Goal: Task Accomplishment & Management: Complete application form

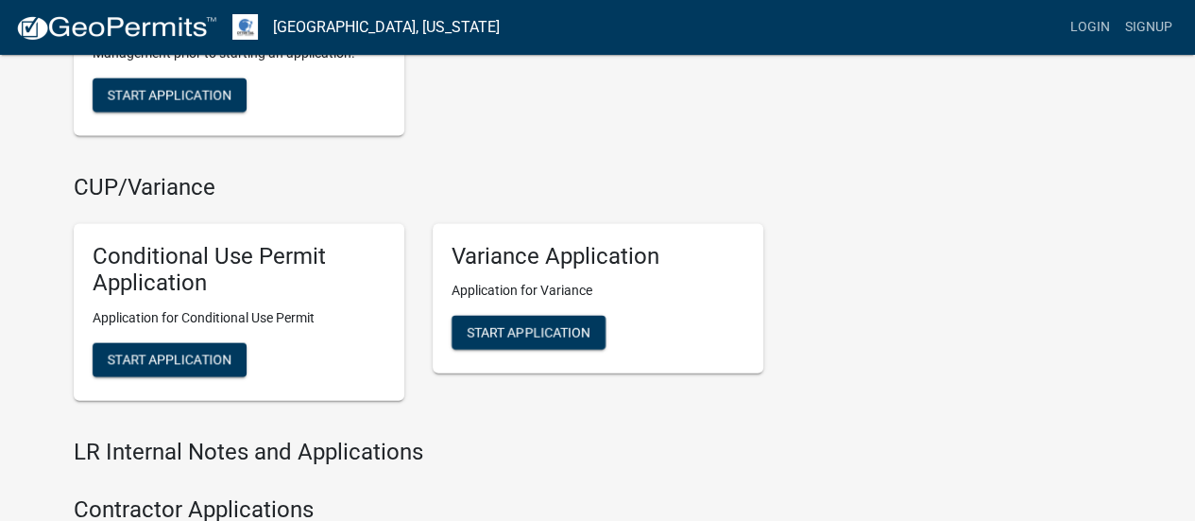
scroll to position [1984, 0]
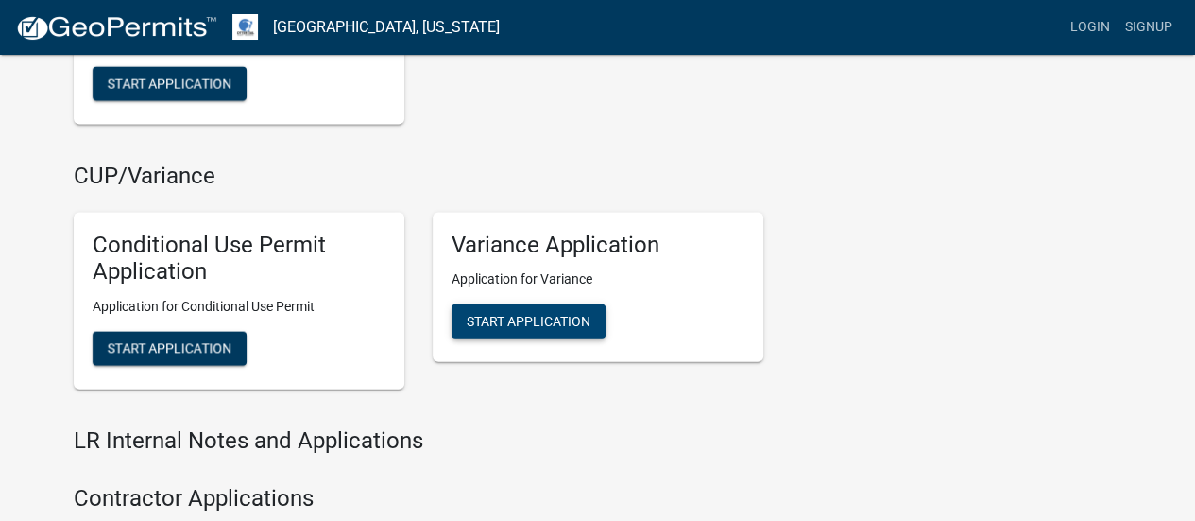
click at [580, 324] on span "Start Application" at bounding box center [529, 321] width 124 height 15
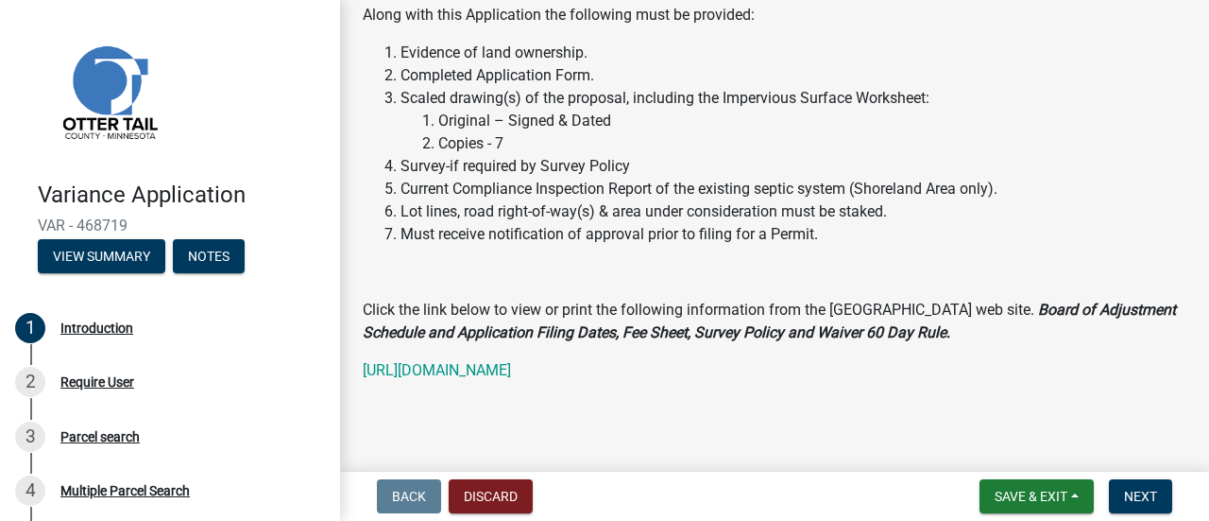
scroll to position [560, 0]
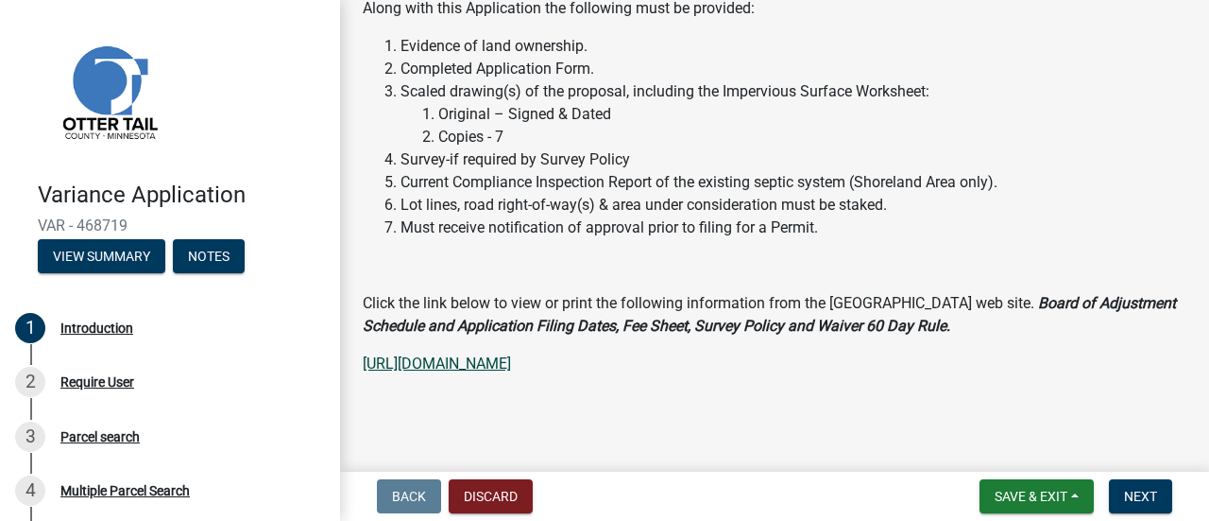
click at [511, 354] on link "[URL][DOMAIN_NAME]" at bounding box center [437, 363] width 148 height 18
click at [1150, 488] on span "Next" at bounding box center [1140, 495] width 33 height 15
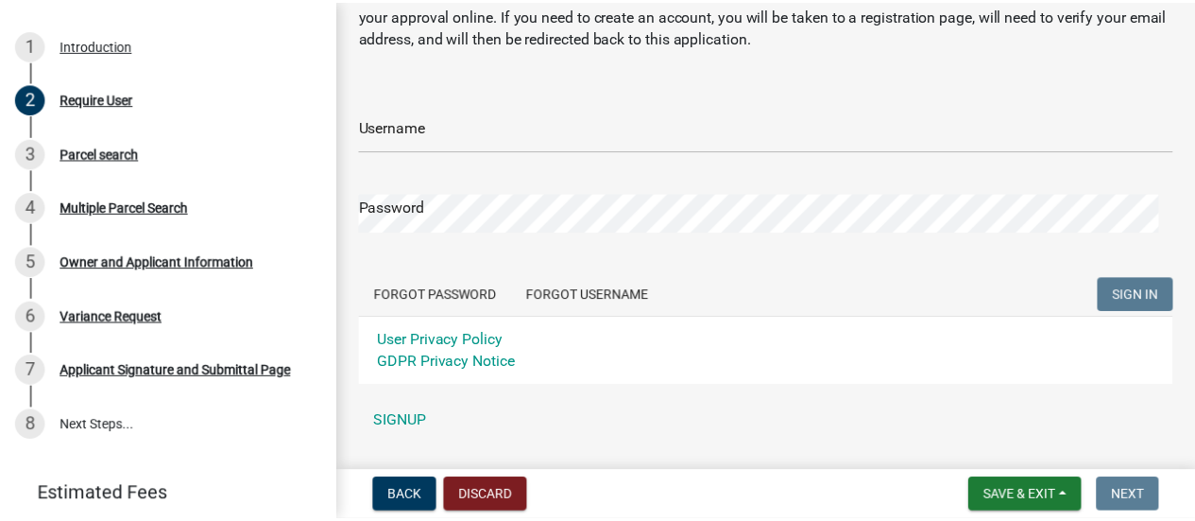
scroll to position [144, 0]
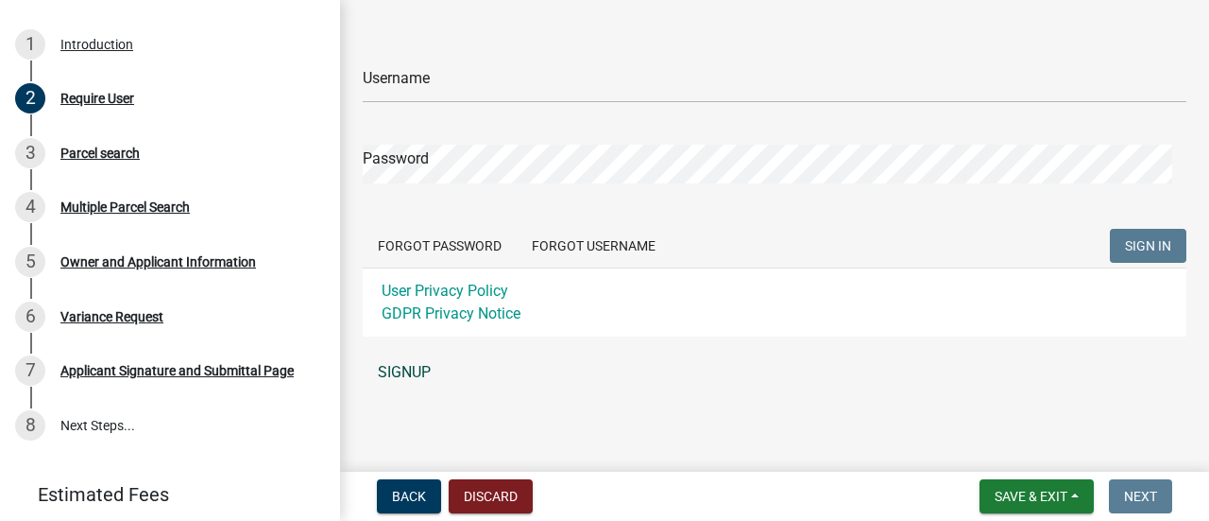
click at [415, 377] on link "SIGNUP" at bounding box center [775, 372] width 824 height 38
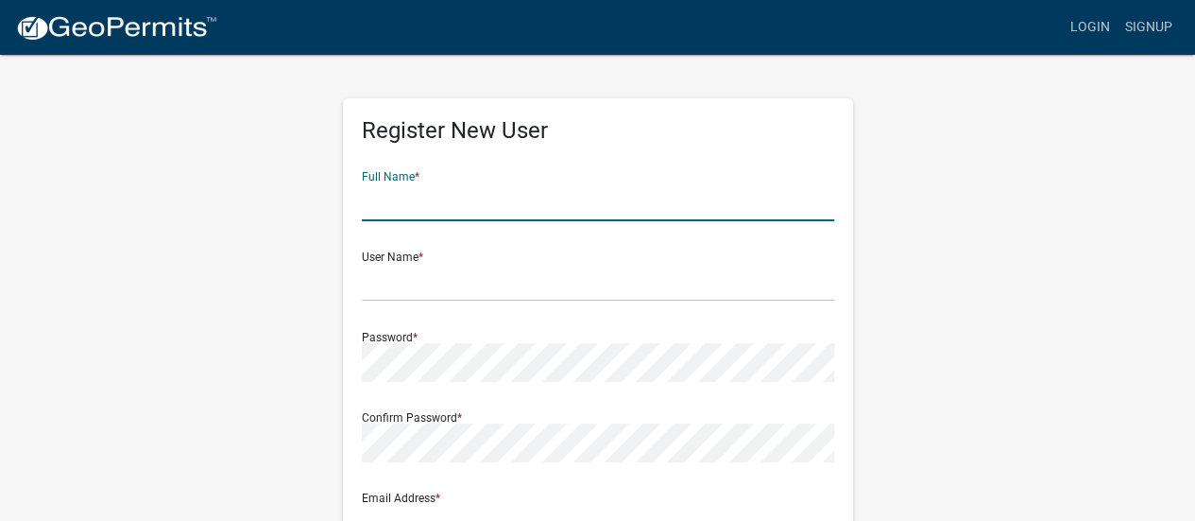
click at [464, 192] on input "text" at bounding box center [598, 201] width 472 height 39
type input "Marie Shores"
type input "[EMAIL_ADDRESS][DOMAIN_NAME]"
type input "27687 155th St"
type input "Dalton"
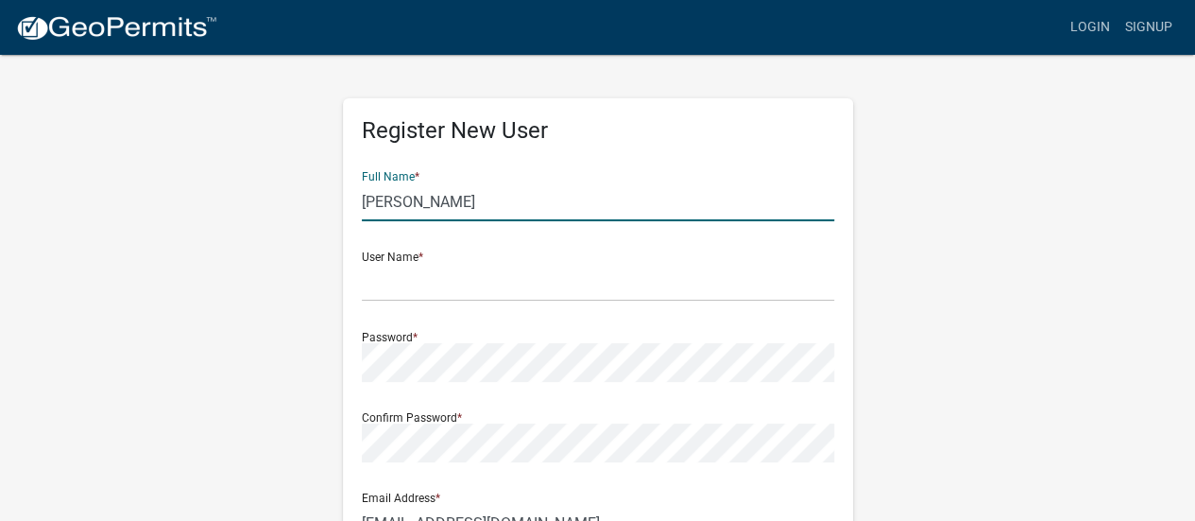
type input "MN"
type input "56324"
type input "3208087576"
click at [422, 283] on input "text" at bounding box center [598, 282] width 472 height 39
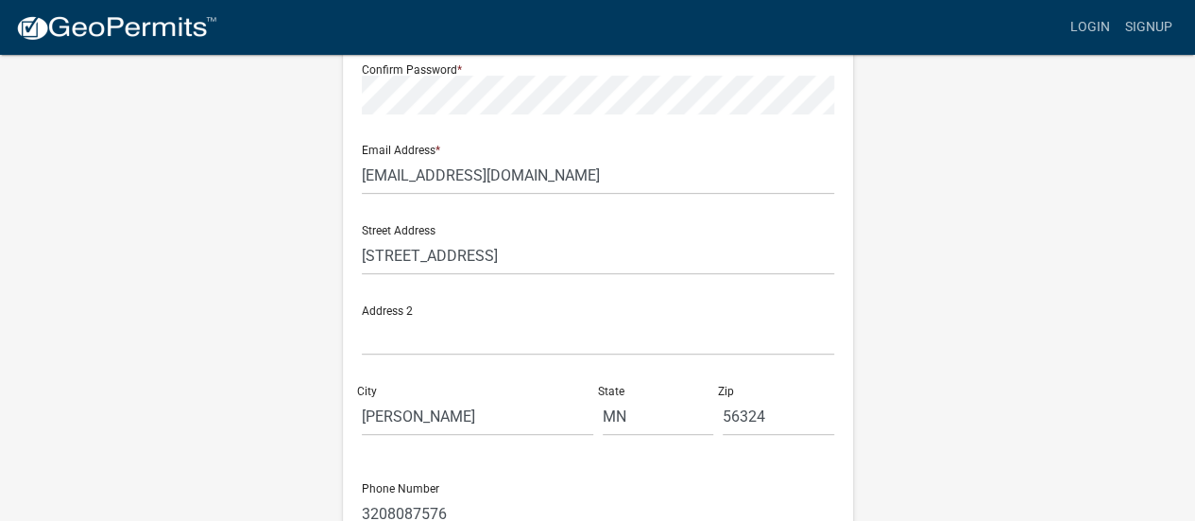
scroll to position [378, 0]
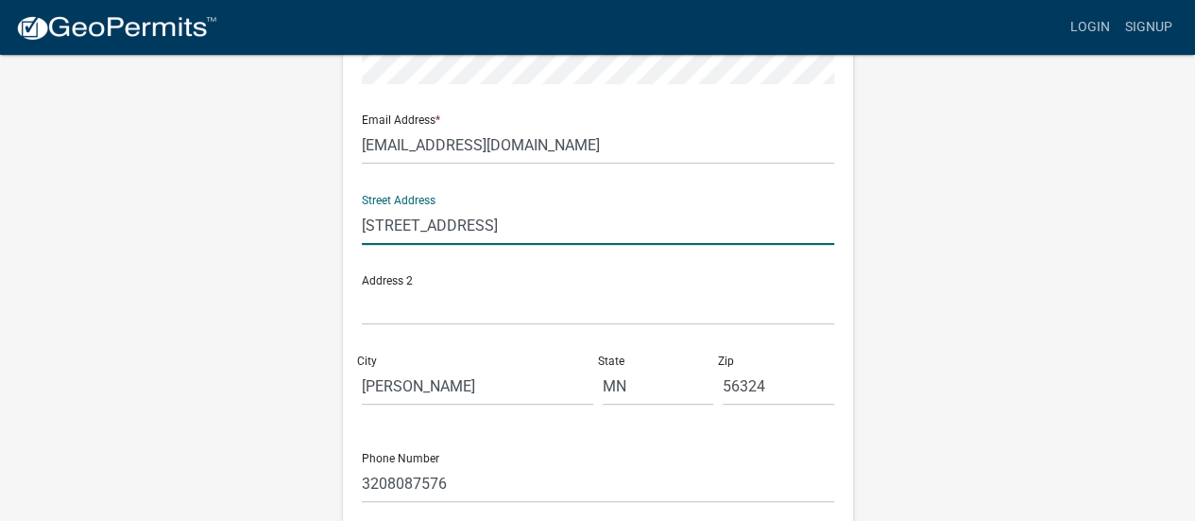
drag, startPoint x: 439, startPoint y: 216, endPoint x: 102, endPoint y: 219, distance: 337.3
click at [102, 219] on div "Register New User Full Name * Marie Shores User Name * Password * Confirm Passw…" at bounding box center [598, 180] width 1077 height 1011
type input "[STREET_ADDRESS][PERSON_NAME]"
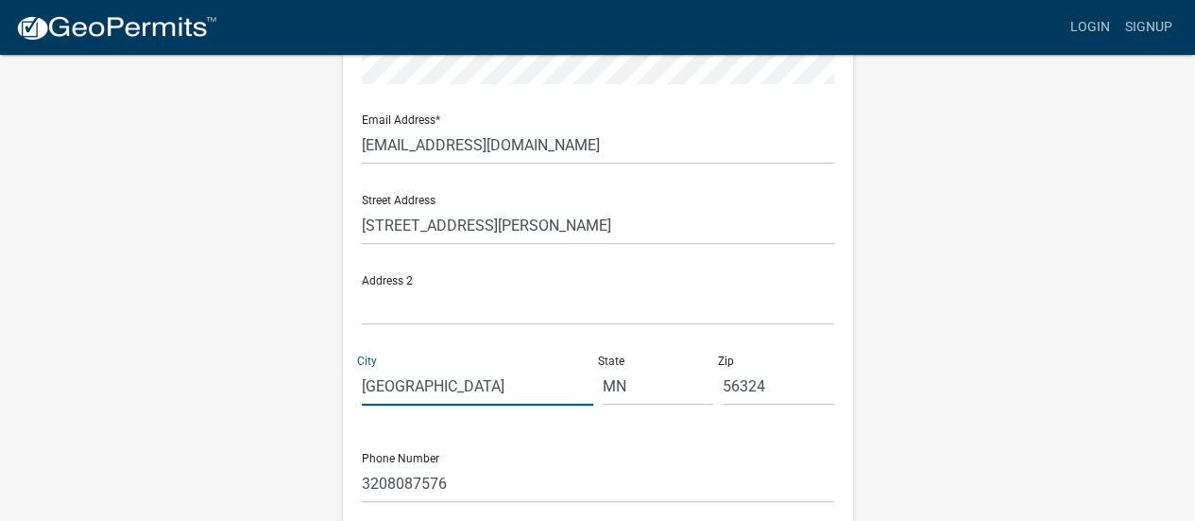
type input "Battle Lake"
type input "56515"
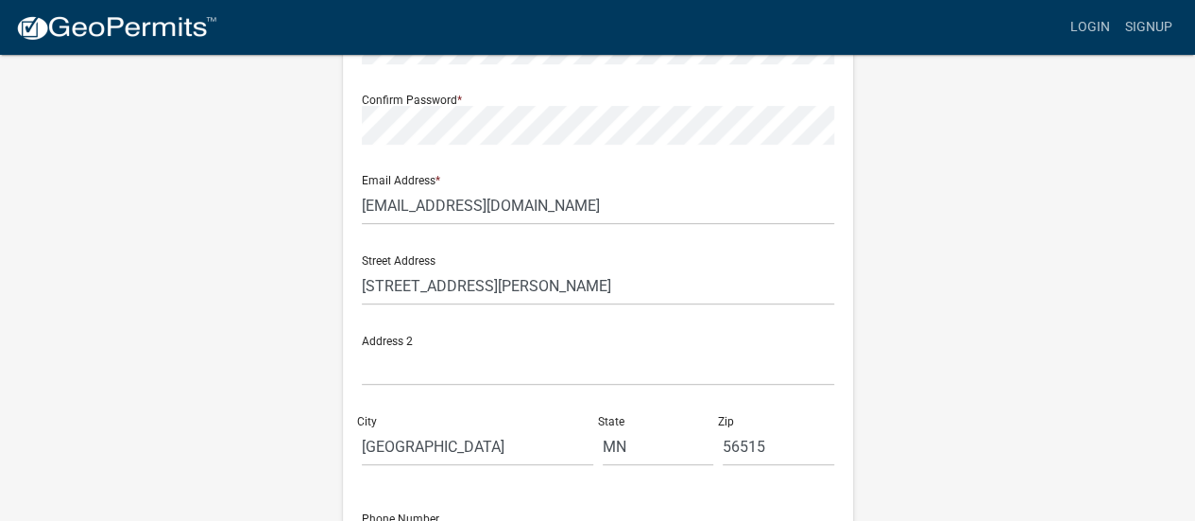
scroll to position [70, 0]
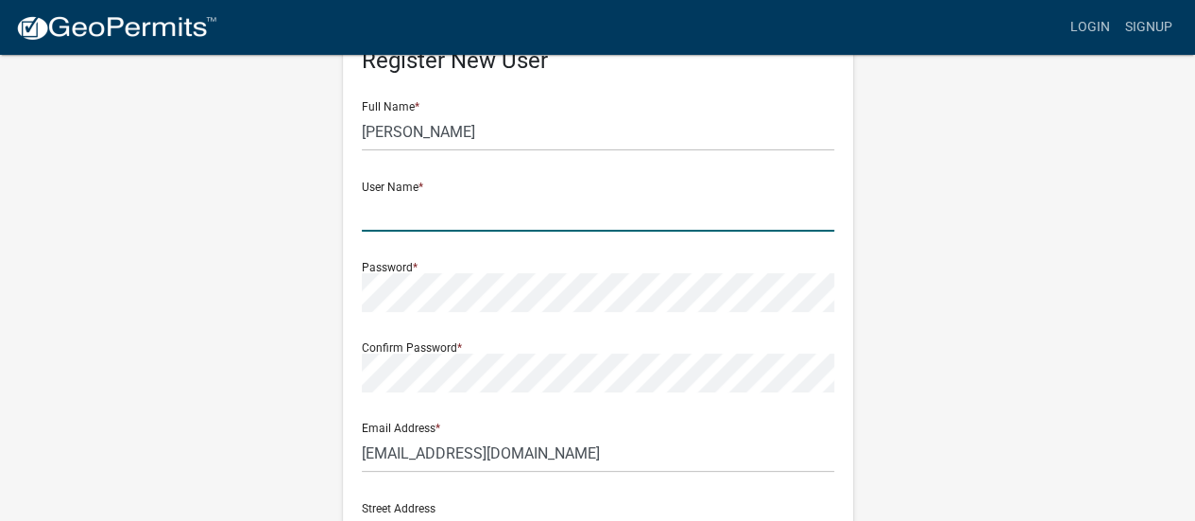
click at [419, 207] on input "text" at bounding box center [598, 212] width 472 height 39
type input "mdshores"
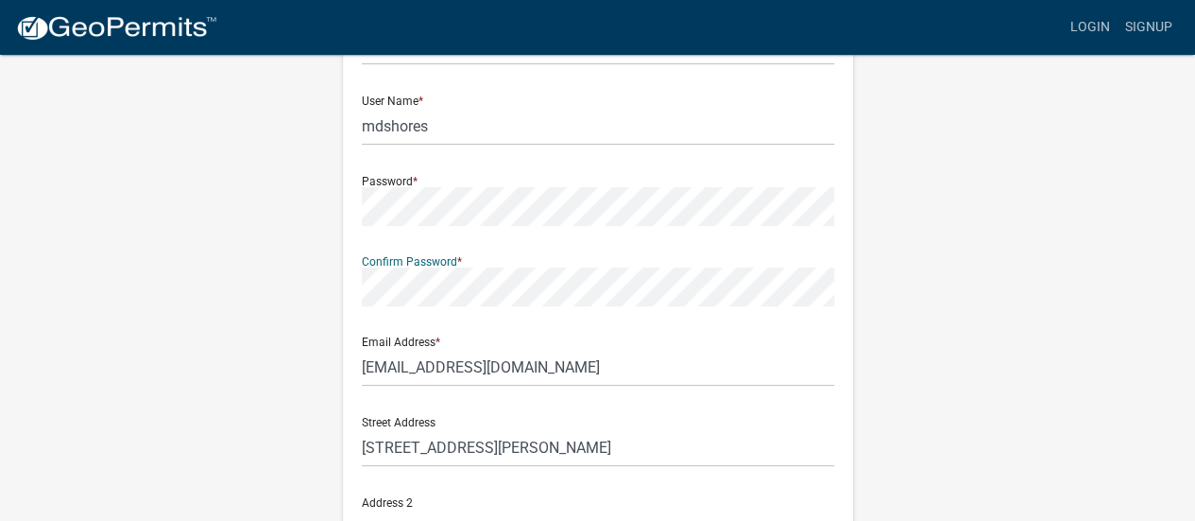
scroll to position [542, 0]
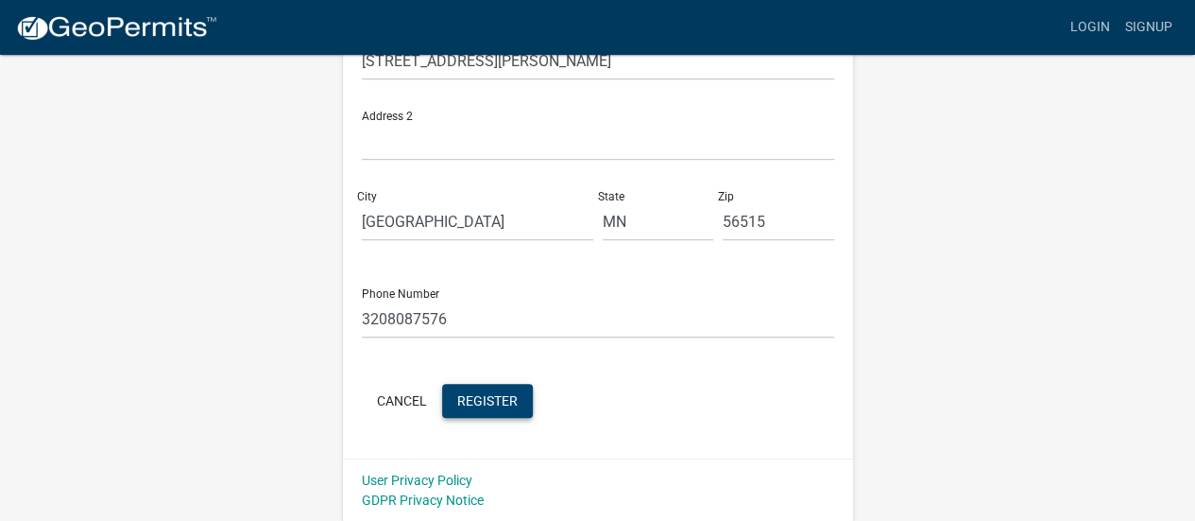
click at [510, 402] on span "Register" at bounding box center [487, 399] width 60 height 15
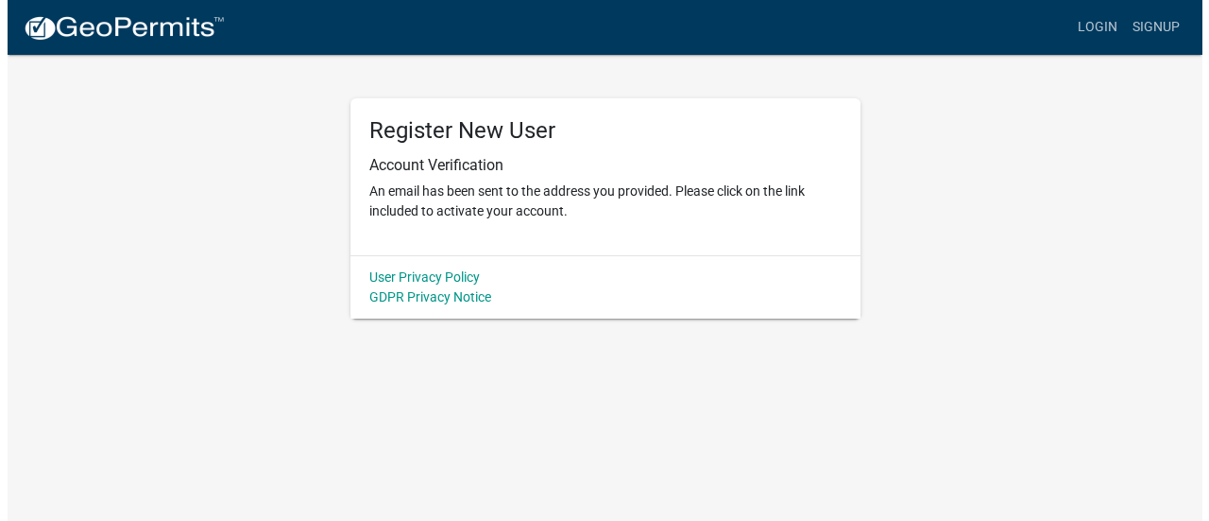
scroll to position [0, 0]
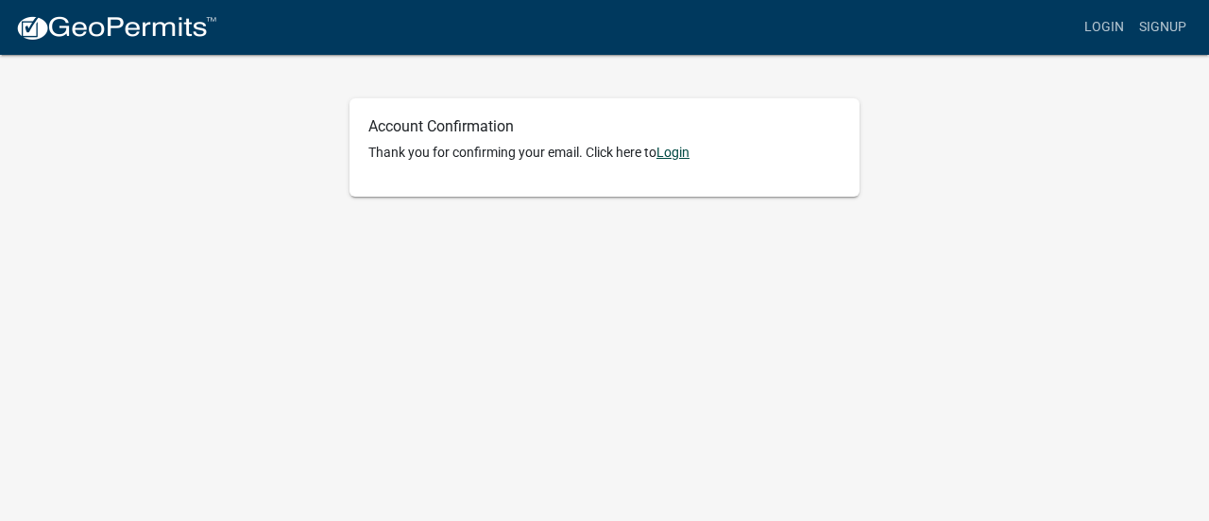
click at [678, 156] on link "Login" at bounding box center [673, 152] width 33 height 15
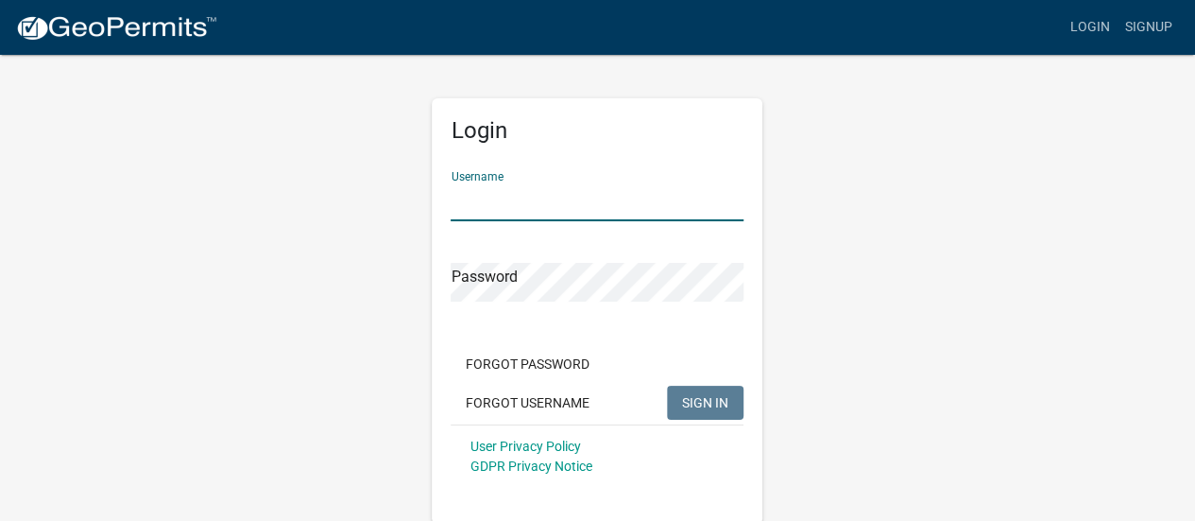
click at [525, 204] on input "Username" at bounding box center [597, 201] width 293 height 39
type input "mdshores"
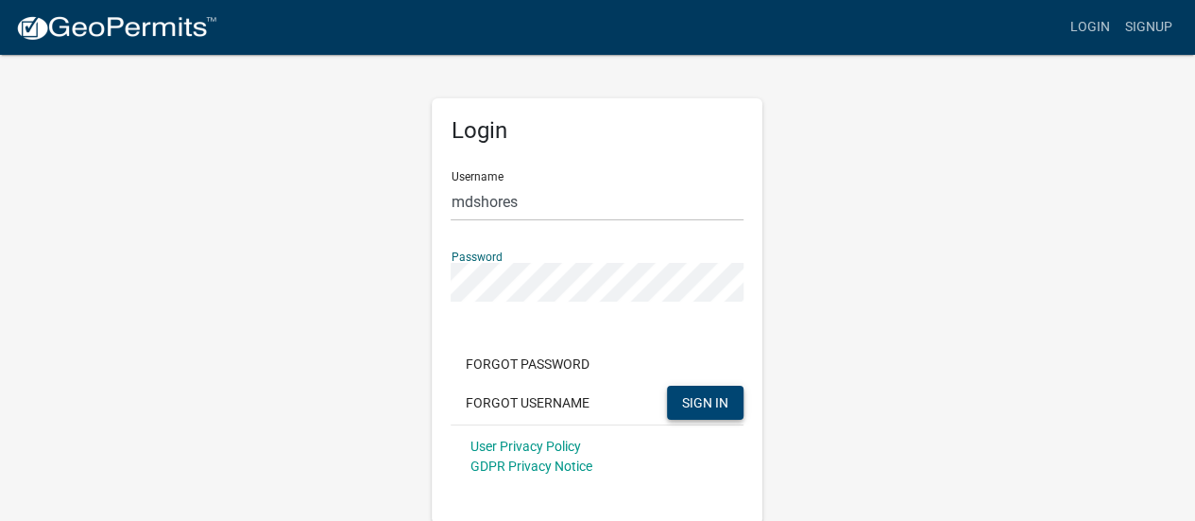
click at [703, 405] on span "SIGN IN" at bounding box center [705, 401] width 46 height 15
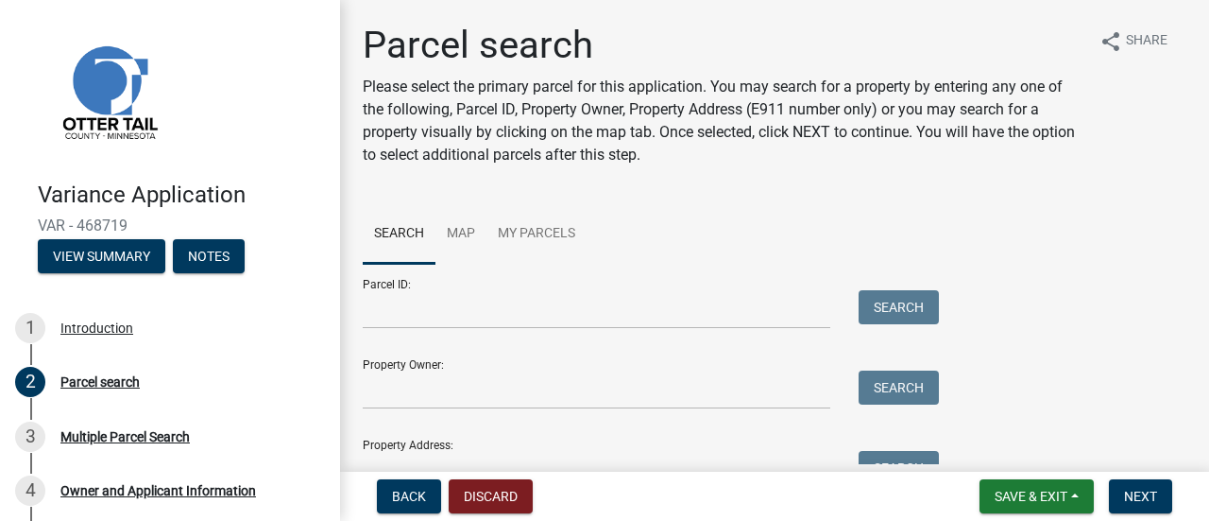
scroll to position [94, 0]
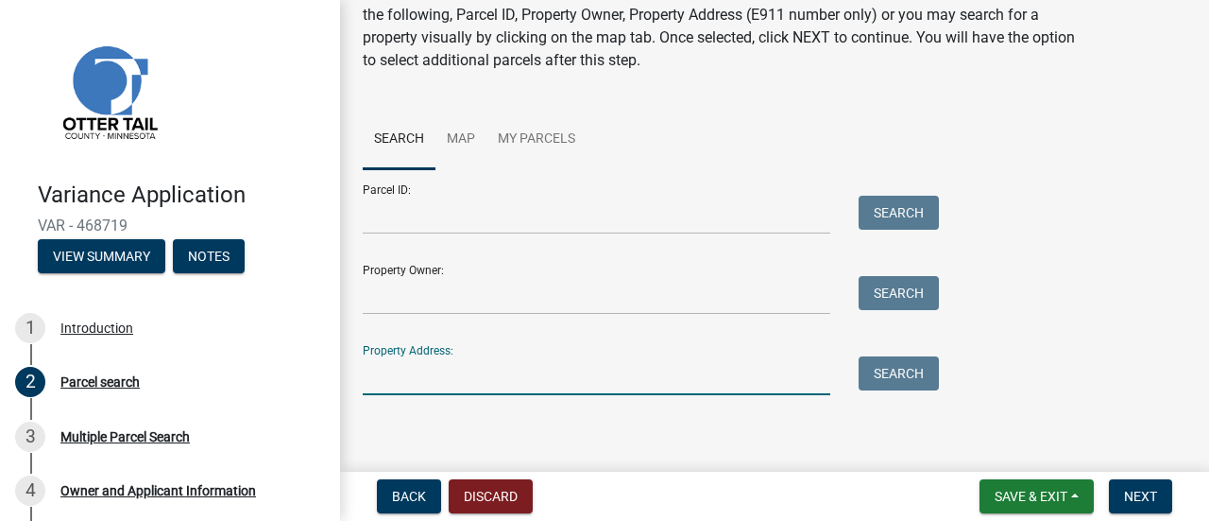
click at [408, 373] on input "Property Address:" at bounding box center [597, 375] width 468 height 39
type input "42462"
click at [905, 371] on button "Search" at bounding box center [899, 373] width 80 height 34
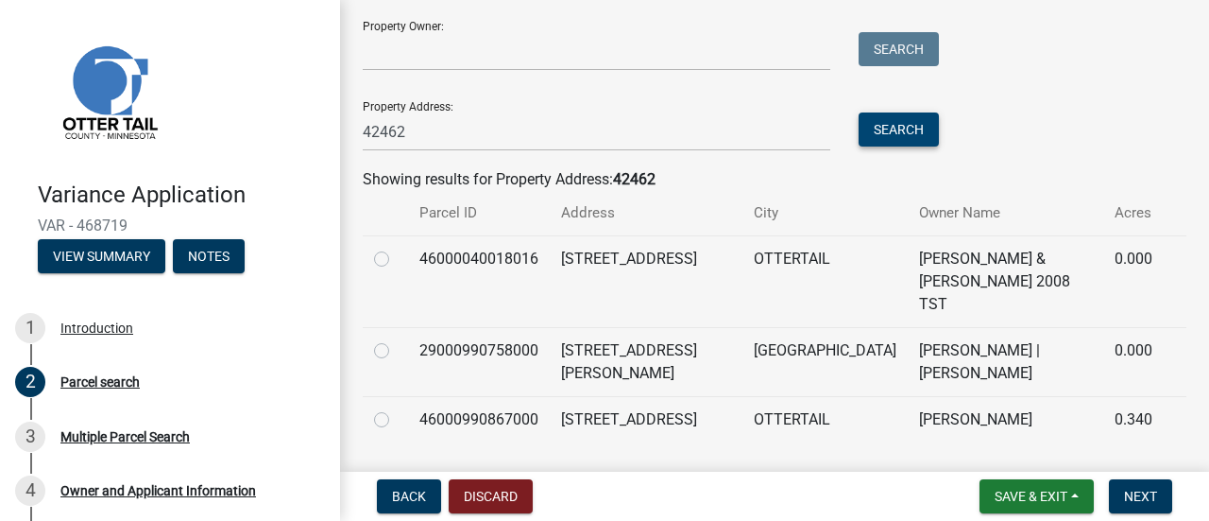
scroll to position [378, 0]
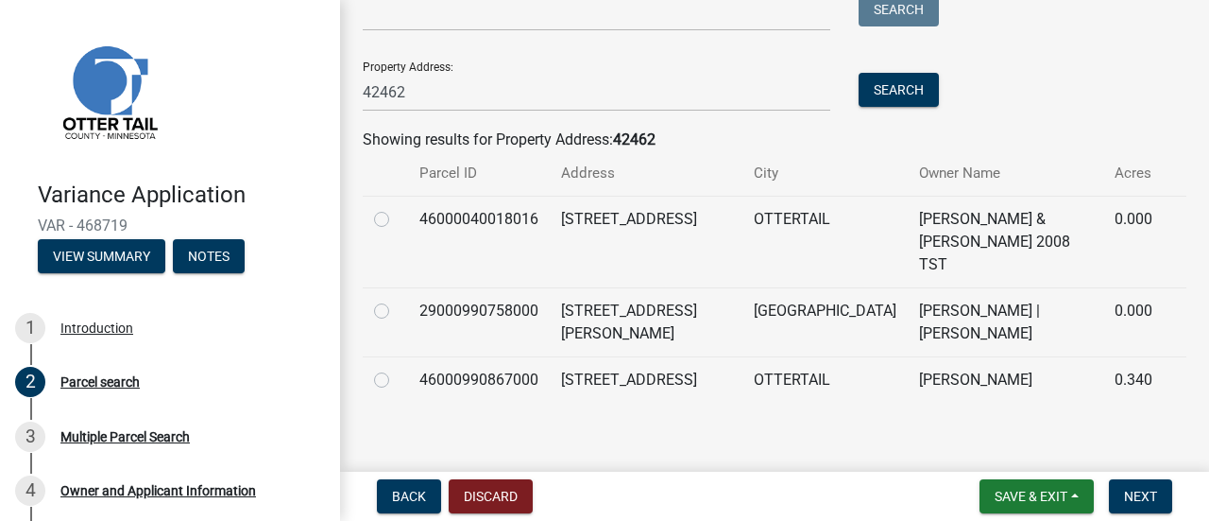
click at [397, 299] on label at bounding box center [397, 299] width 0 height 0
click at [397, 299] on input "radio" at bounding box center [403, 305] width 12 height 12
radio input "true"
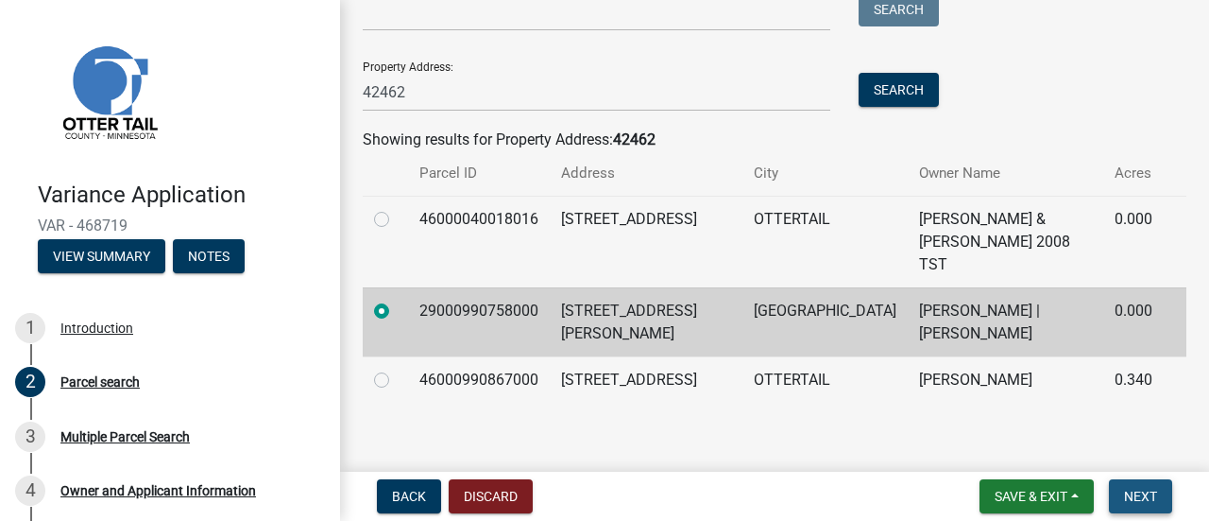
click at [1141, 501] on span "Next" at bounding box center [1140, 495] width 33 height 15
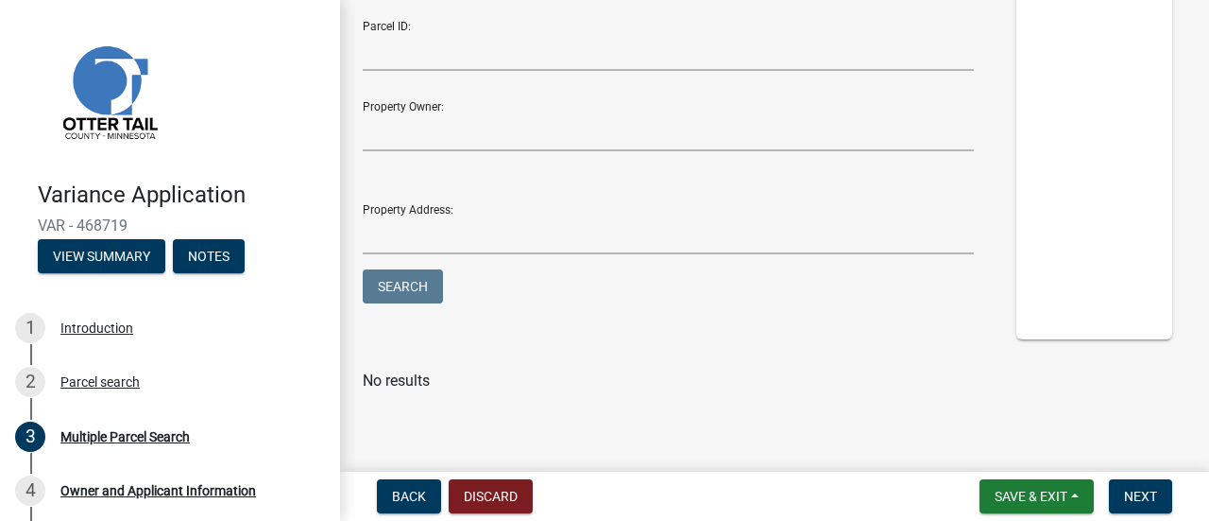
scroll to position [312, 0]
click at [1154, 494] on span "Next" at bounding box center [1140, 495] width 33 height 15
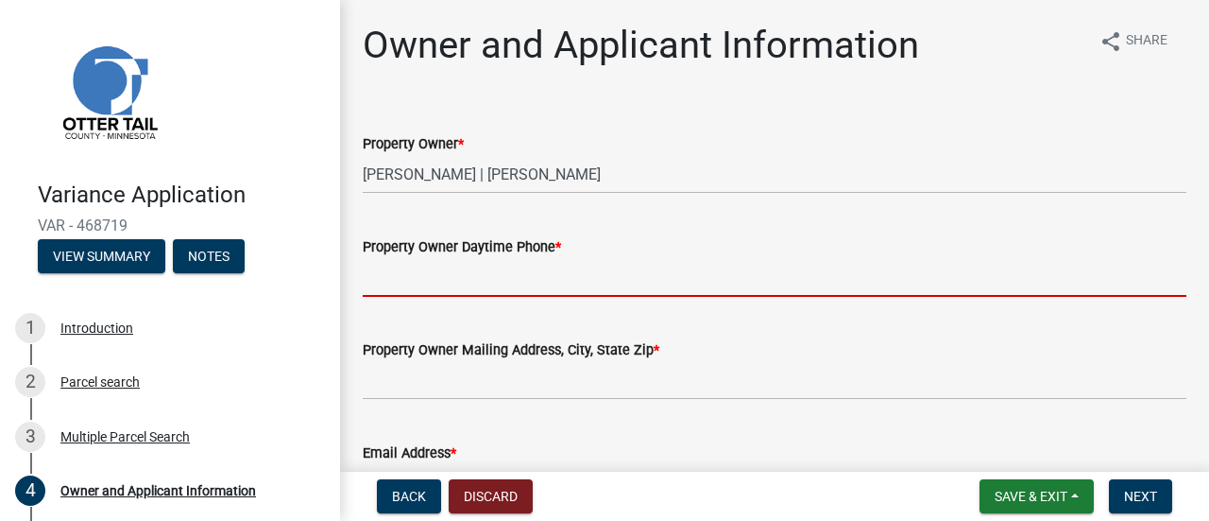
click at [451, 286] on input "Property Owner Daytime Phone *" at bounding box center [775, 277] width 824 height 39
type input "3208087576"
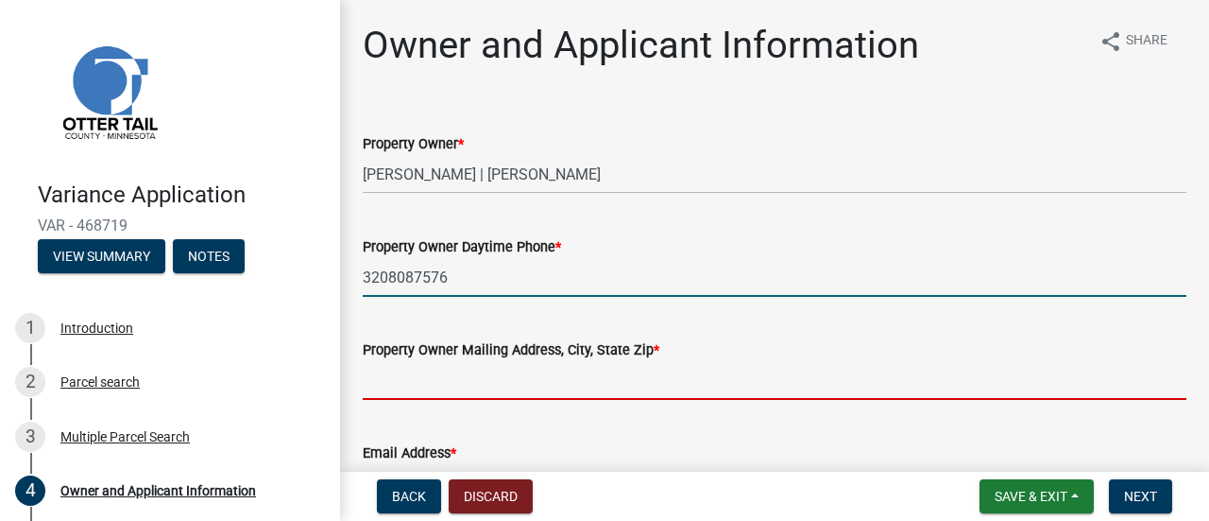
type input "[EMAIL_ADDRESS][DOMAIN_NAME]"
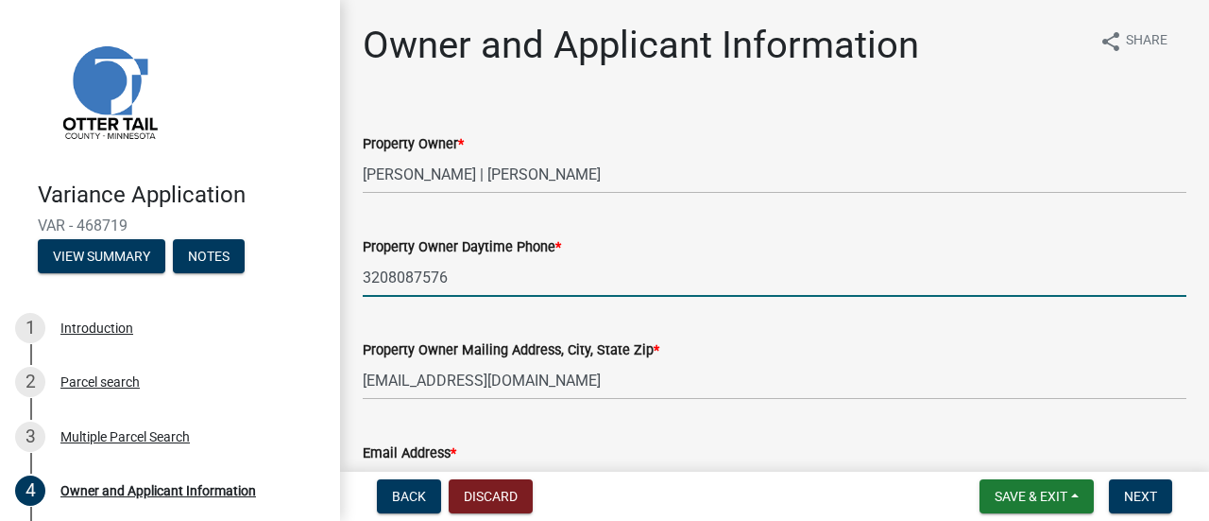
type input "[EMAIL_ADDRESS][DOMAIN_NAME]"
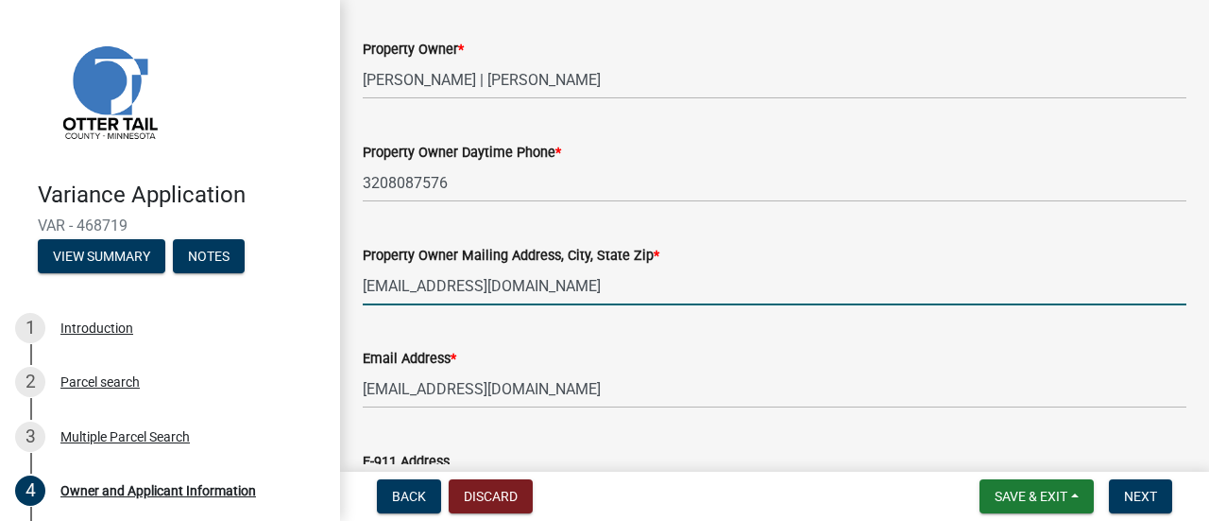
drag, startPoint x: 580, startPoint y: 284, endPoint x: 222, endPoint y: 281, distance: 358.1
click at [222, 281] on div "Variance Application VAR - 468719 View Summary Notes 1 Introduction 2 Parcel se…" at bounding box center [604, 260] width 1209 height 521
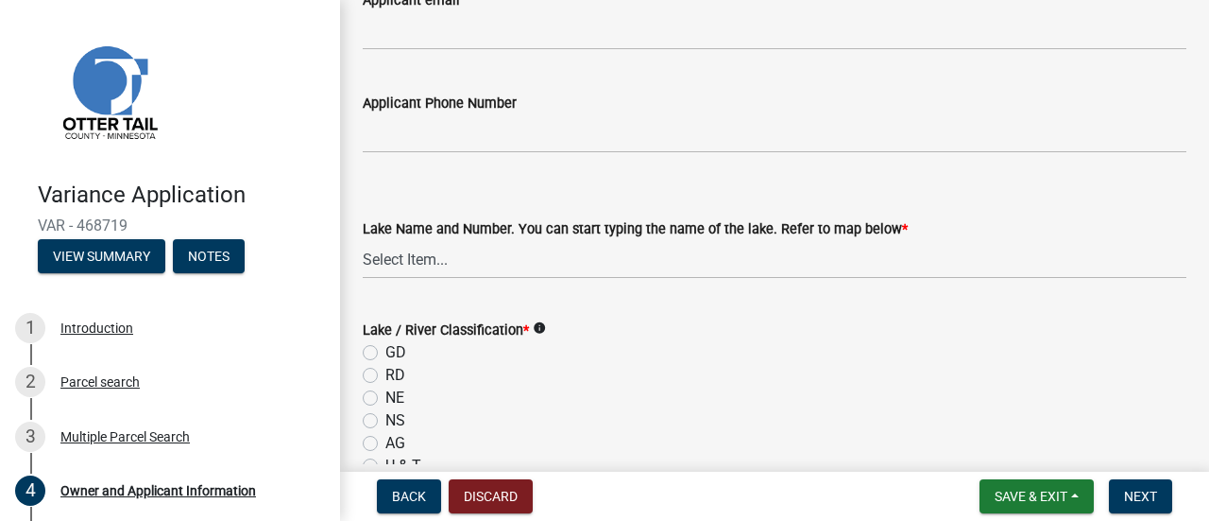
scroll to position [850, 0]
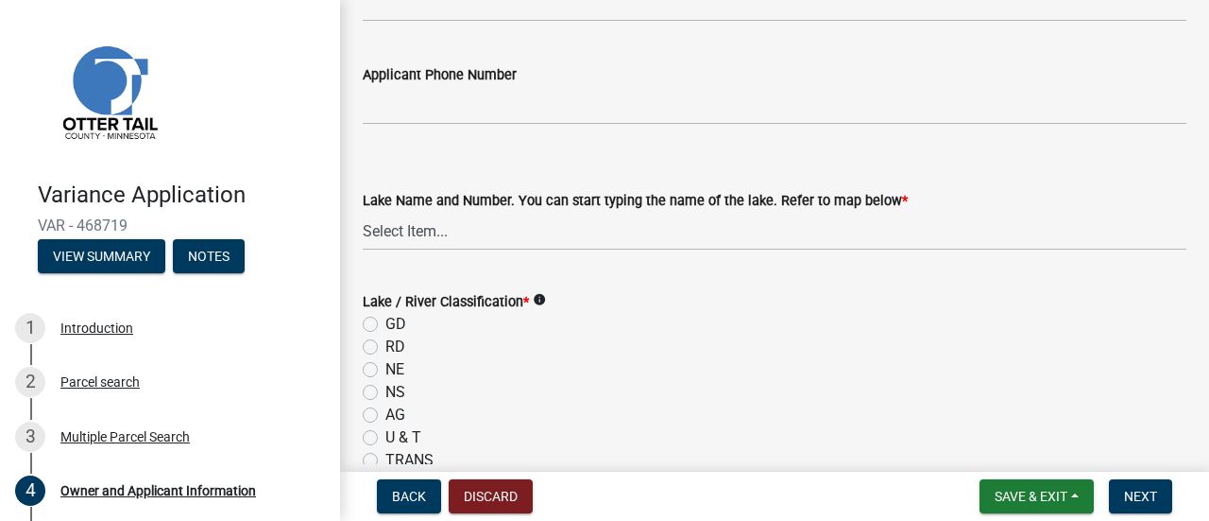
type input "[STREET_ADDRESS][PERSON_NAME]"
click at [441, 228] on select "Select Item... None [PERSON_NAME] 56-031 [PERSON_NAME] 56-118 [PERSON_NAME] 56-…" at bounding box center [775, 231] width 824 height 39
click at [442, 230] on select "Select Item... None [PERSON_NAME] 56-031 [PERSON_NAME] 56-118 [PERSON_NAME] 56-…" at bounding box center [775, 231] width 824 height 39
click at [436, 235] on select "Select Item... None [PERSON_NAME] 56-031 [PERSON_NAME] 56-118 [PERSON_NAME] 56-…" at bounding box center [775, 231] width 824 height 39
click at [363, 212] on select "Select Item... None [PERSON_NAME] 56-031 [PERSON_NAME] 56-118 [PERSON_NAME] 56-…" at bounding box center [775, 231] width 824 height 39
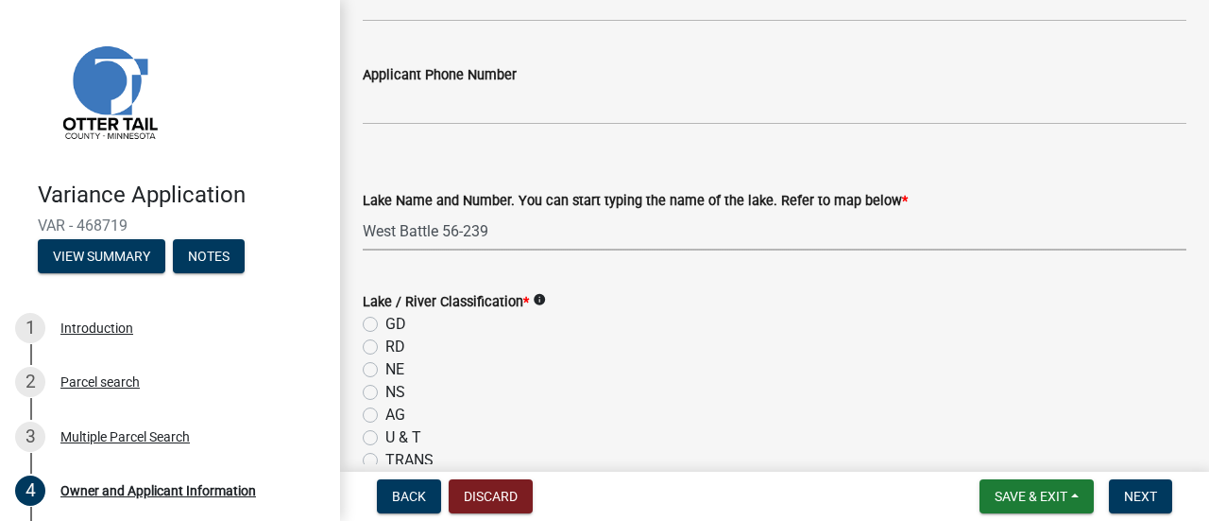
select select "4e1281d9-a122-458a-80e3-8ca1aefebfd7"
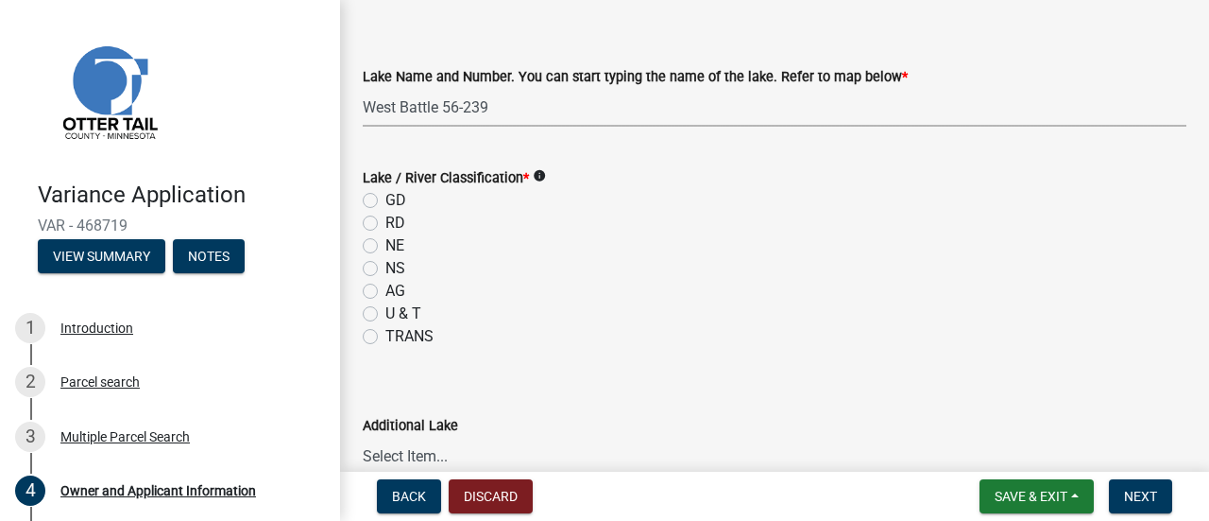
scroll to position [945, 0]
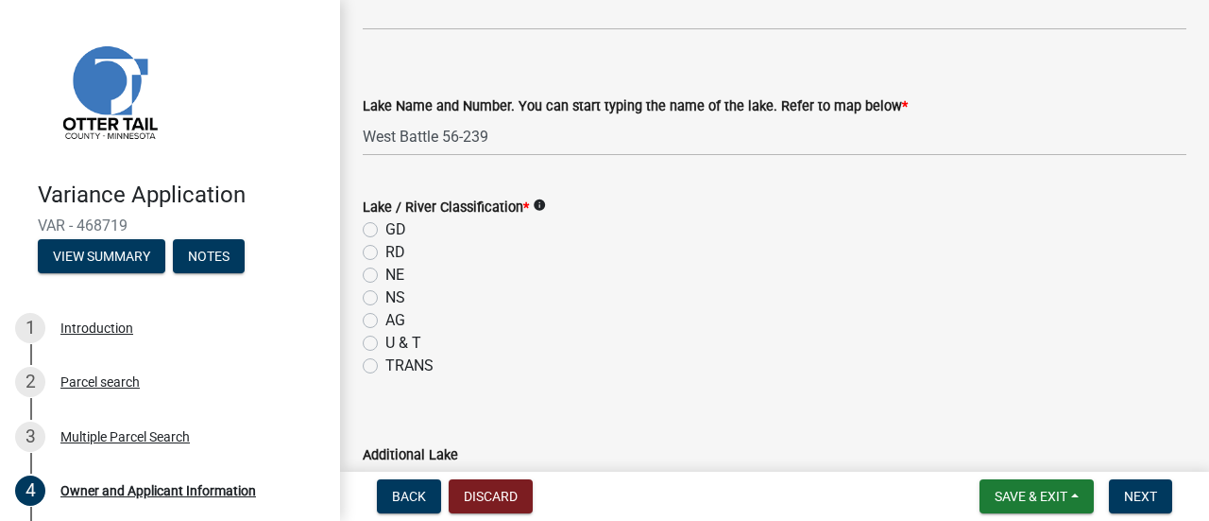
click at [541, 203] on icon "info" at bounding box center [539, 204] width 13 height 13
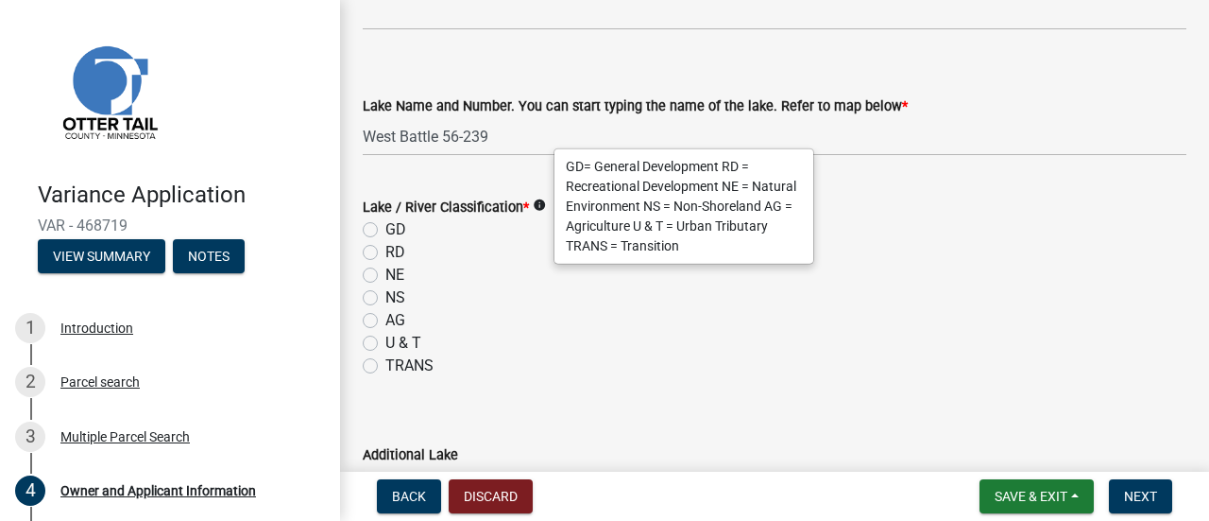
click at [385, 229] on label "GD" at bounding box center [395, 229] width 21 height 23
click at [385, 229] on input "GD" at bounding box center [391, 224] width 12 height 12
radio input "true"
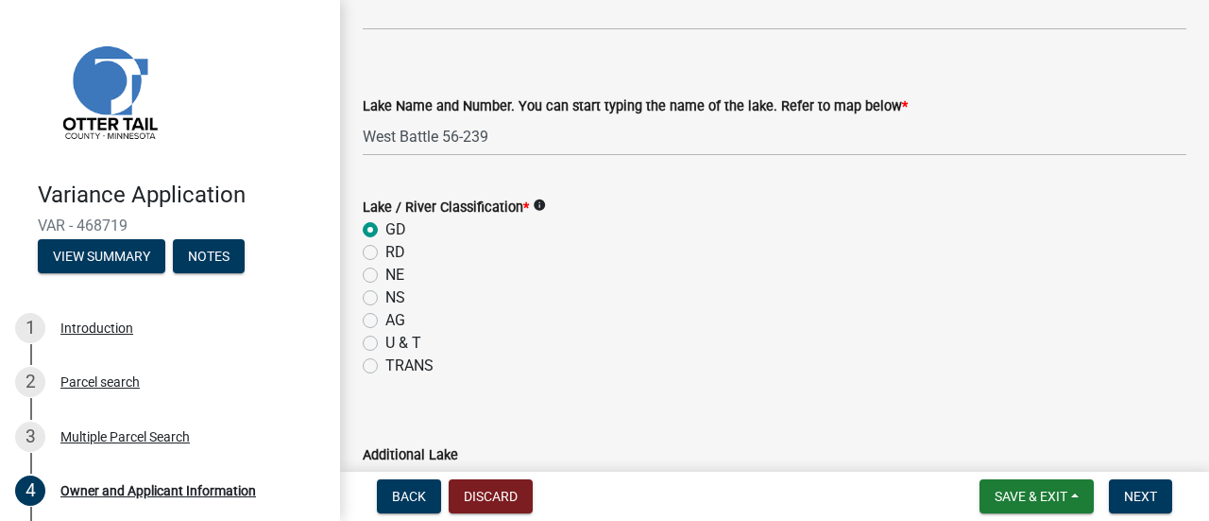
click at [666, 281] on div "NE" at bounding box center [775, 275] width 824 height 23
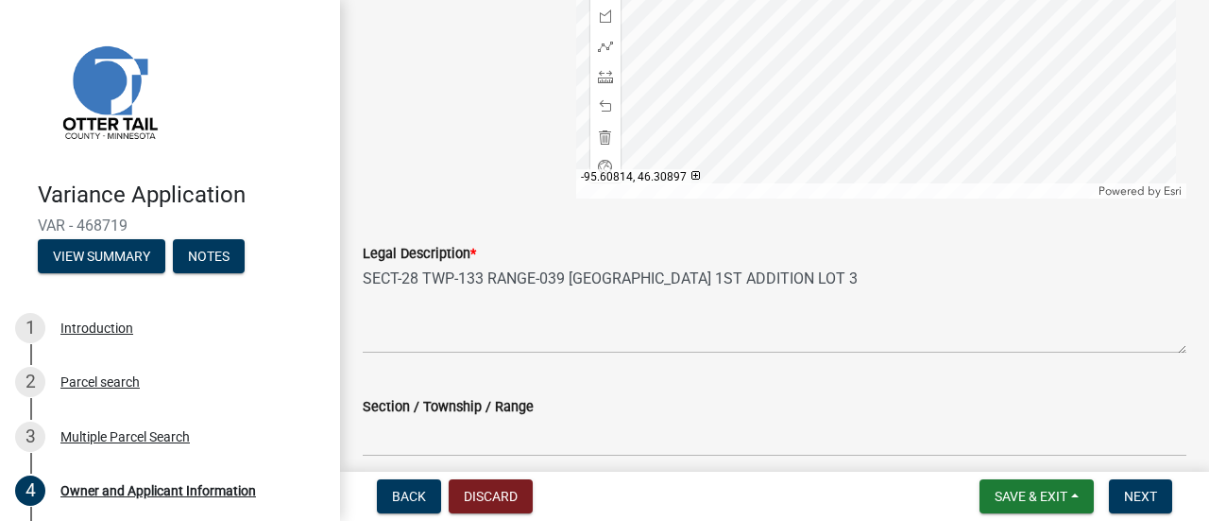
scroll to position [2065, 0]
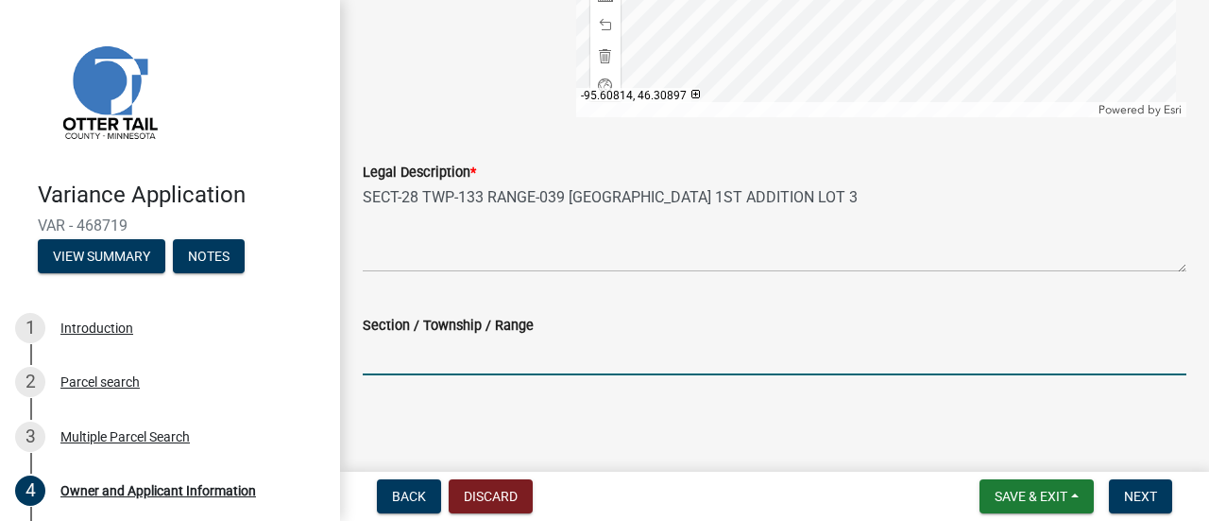
click at [495, 348] on input "Section / Township / Range" at bounding box center [775, 355] width 824 height 39
click at [418, 356] on input "Section / Township / Range" at bounding box center [775, 355] width 824 height 39
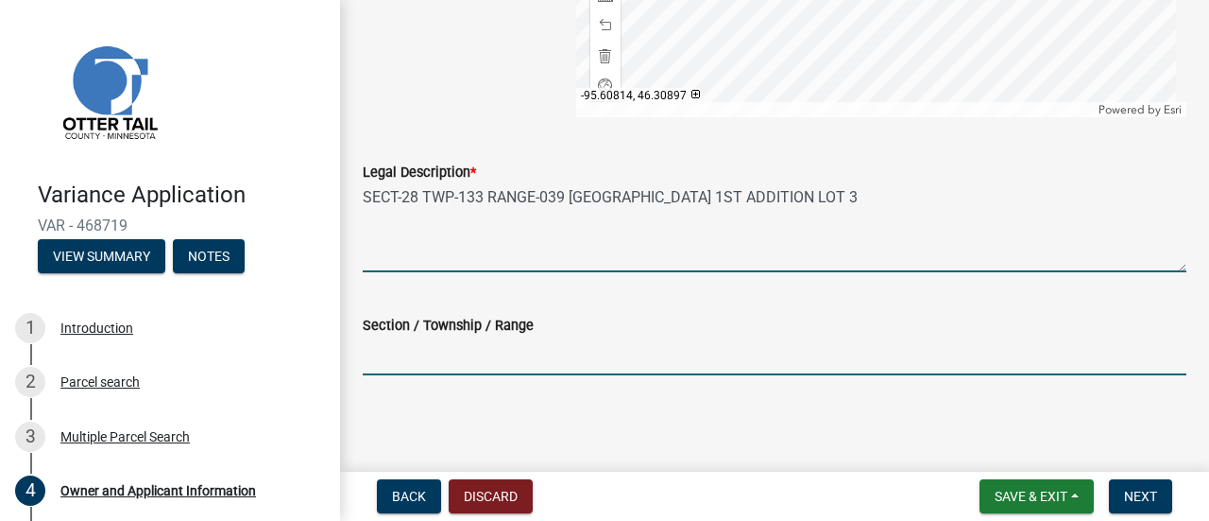
click at [384, 207] on textarea "SECT-28 TWP-133 RANGE-039 [GEOGRAPHIC_DATA] 1ST ADDITION LOT 3" at bounding box center [775, 227] width 824 height 89
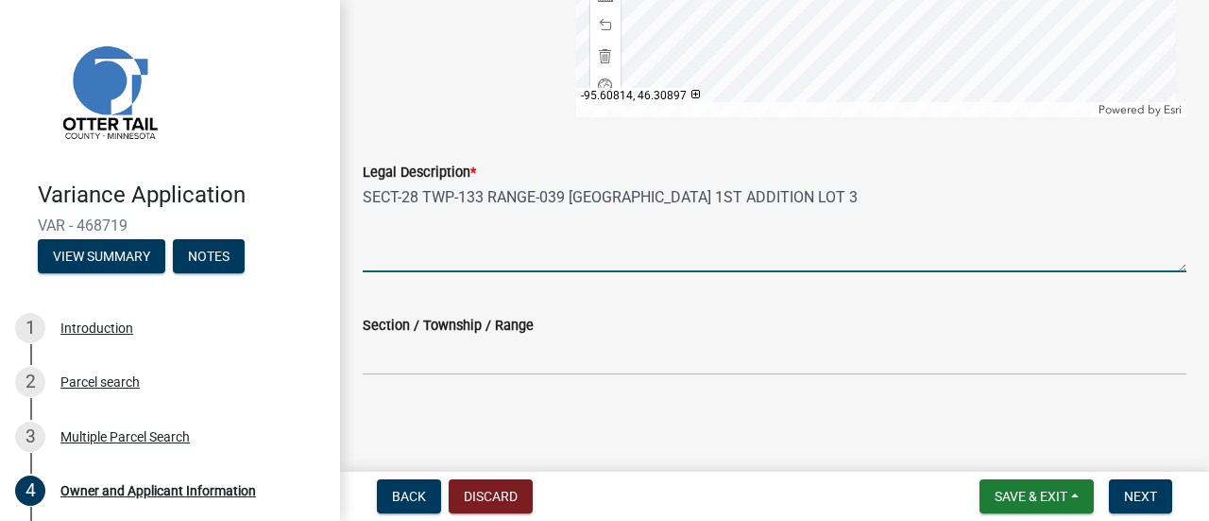
drag, startPoint x: 365, startPoint y: 198, endPoint x: 567, endPoint y: 206, distance: 202.3
click at [567, 206] on textarea "SECT-28 TWP-133 RANGE-039 [GEOGRAPHIC_DATA] 1ST ADDITION LOT 3" at bounding box center [775, 227] width 824 height 89
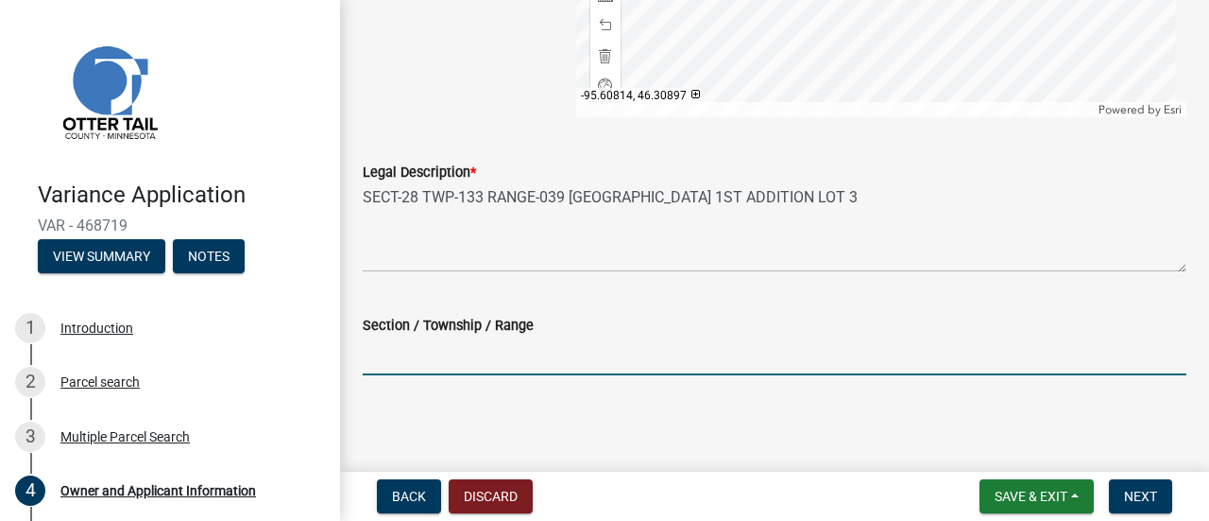
click at [438, 356] on input "Section / Township / Range" at bounding box center [775, 355] width 824 height 39
paste input "SECT-28 TWP-133 RANGE-039"
type input "SECT-28 TWP-133 RANGE-039"
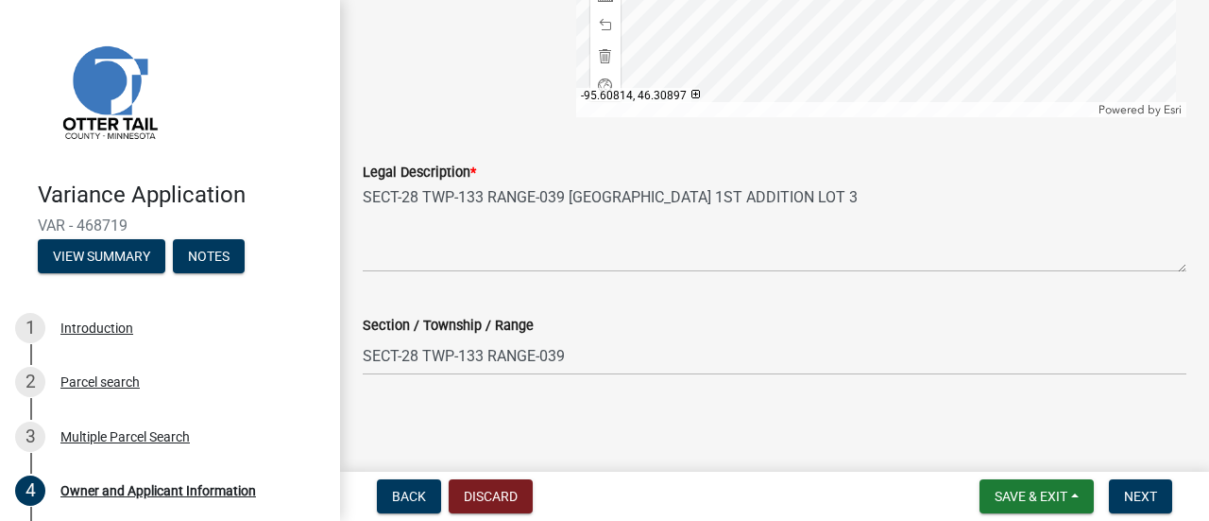
click at [718, 420] on main "Owner and Applicant Information share Share Property Owner * [PERSON_NAME] | [P…" at bounding box center [774, 232] width 869 height 464
click at [1133, 498] on span "Next" at bounding box center [1140, 495] width 33 height 15
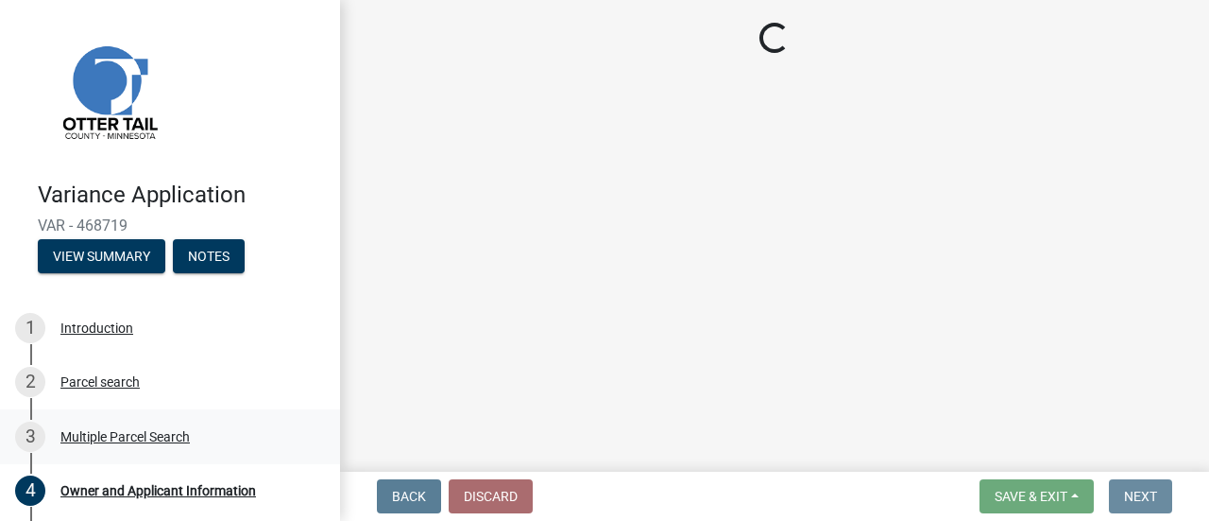
scroll to position [0, 0]
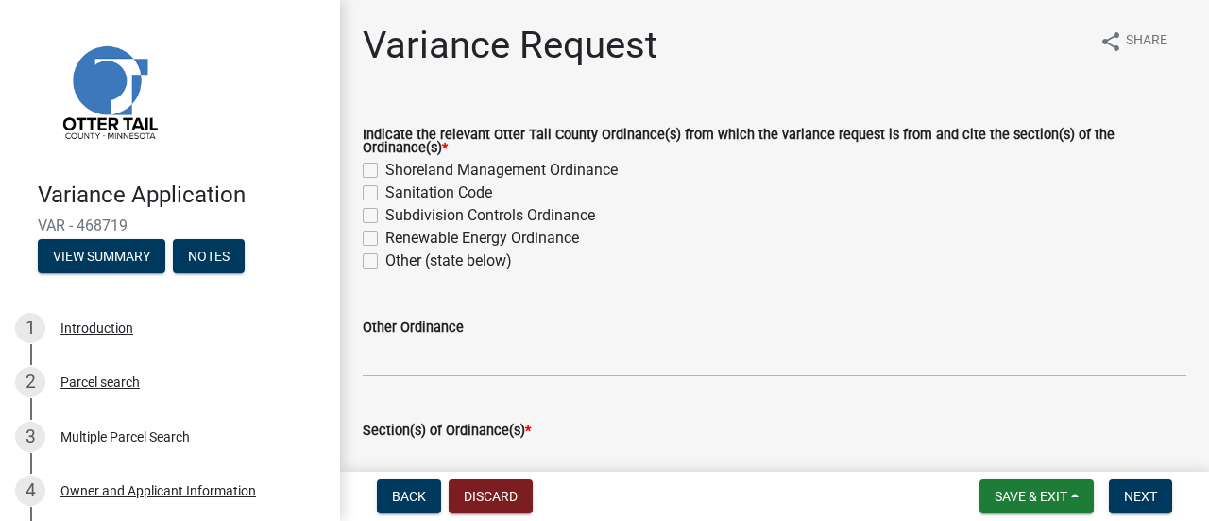
click at [385, 197] on label "Sanitation Code" at bounding box center [438, 192] width 107 height 23
click at [385, 194] on input "Sanitation Code" at bounding box center [391, 187] width 12 height 12
checkbox input "true"
checkbox input "false"
checkbox input "true"
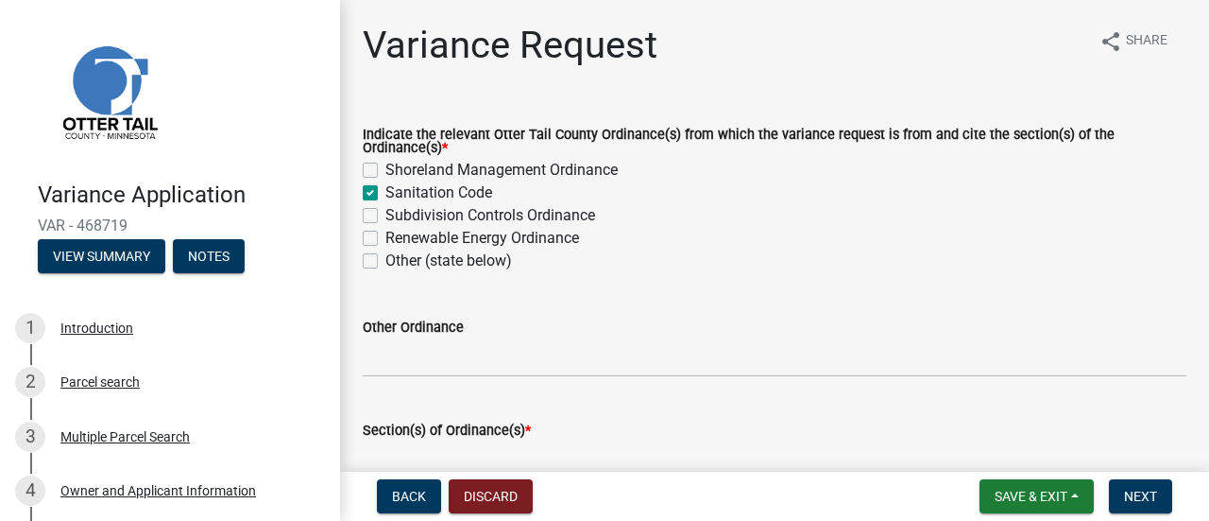
checkbox input "false"
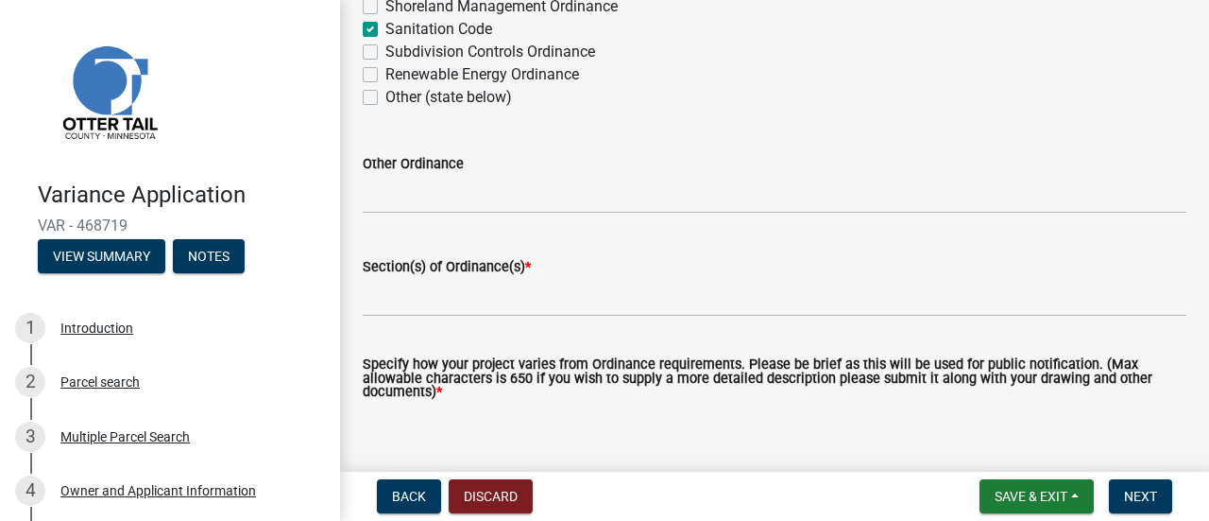
scroll to position [189, 0]
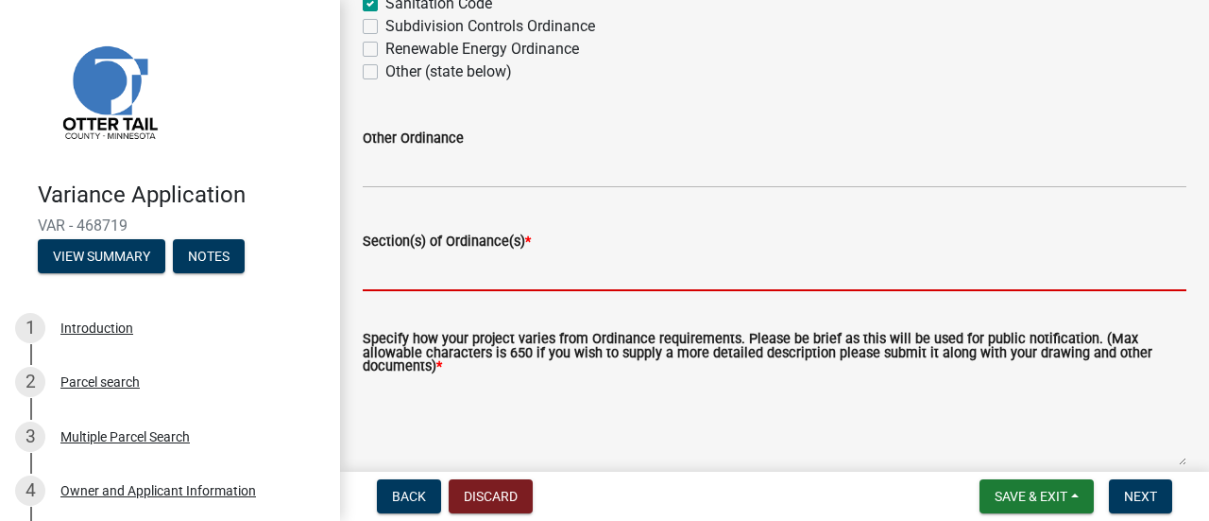
click at [395, 278] on input "Section(s) of Ordinance(s) *" at bounding box center [775, 271] width 824 height 39
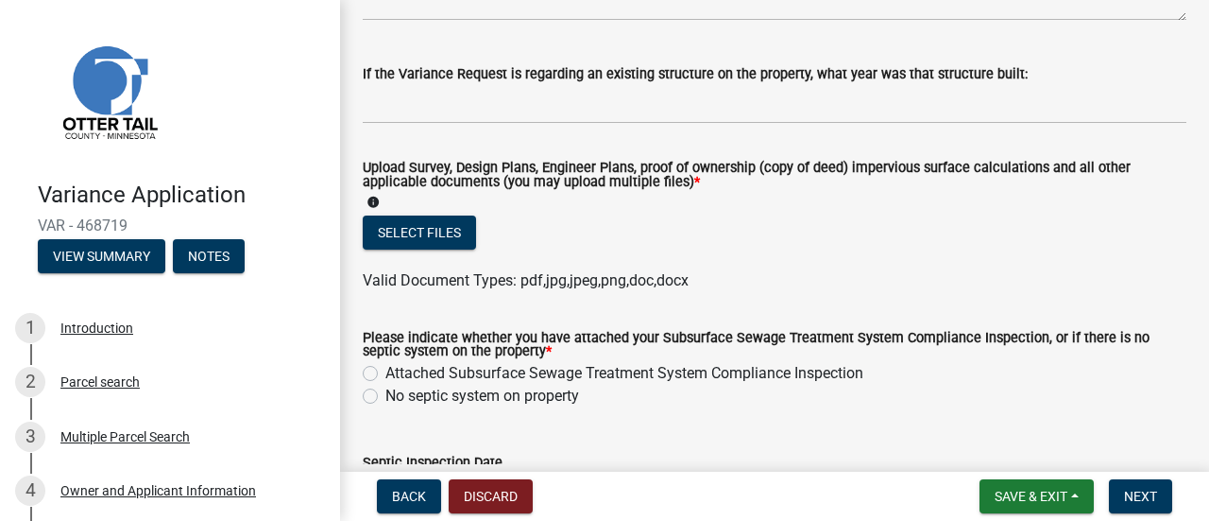
scroll to position [661, 0]
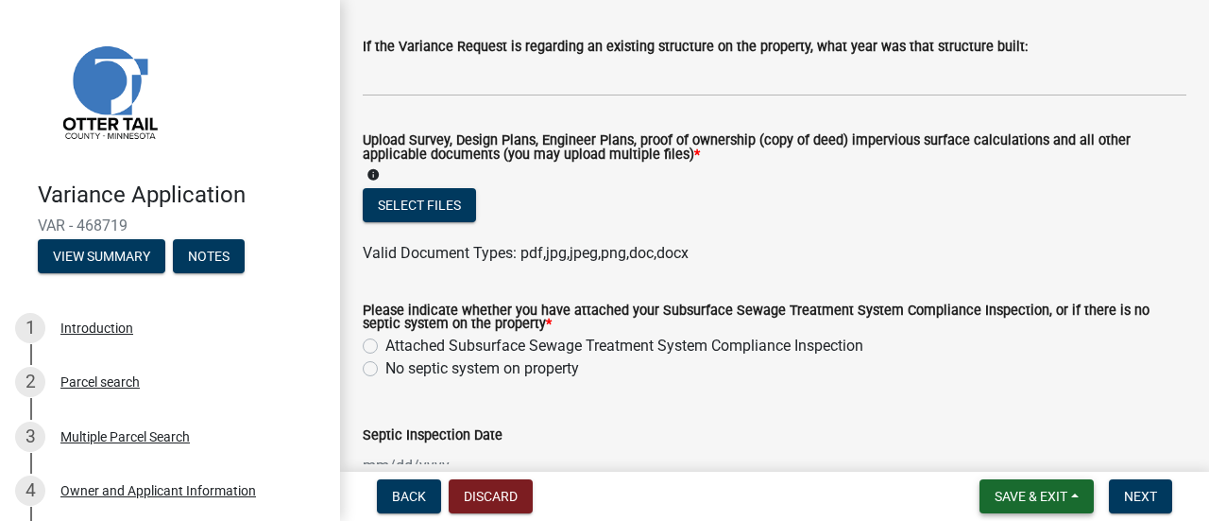
click at [1070, 494] on button "Save & Exit" at bounding box center [1037, 496] width 114 height 34
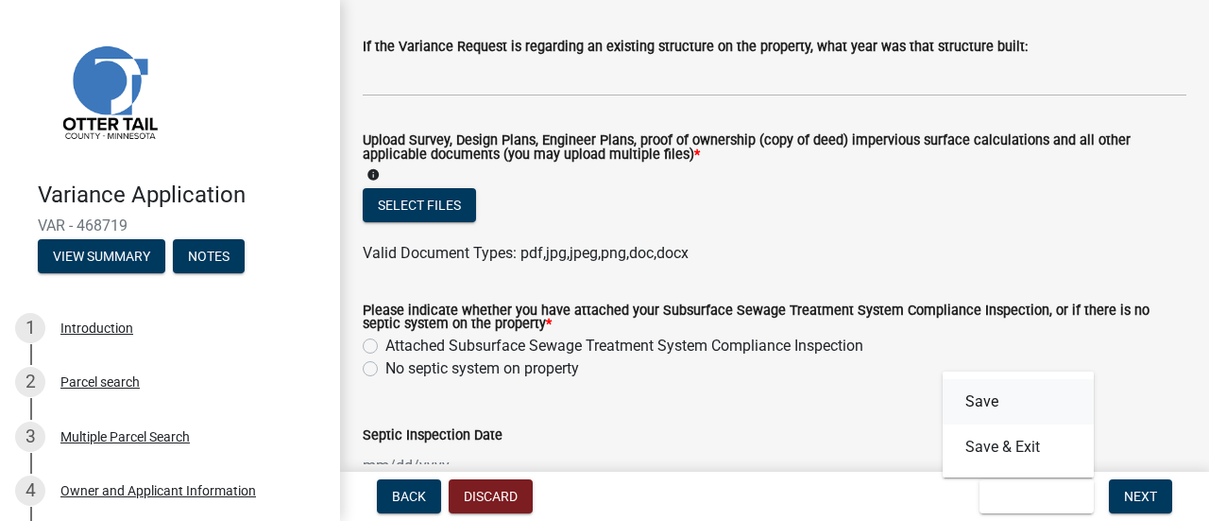
click at [994, 402] on button "Save" at bounding box center [1018, 401] width 151 height 45
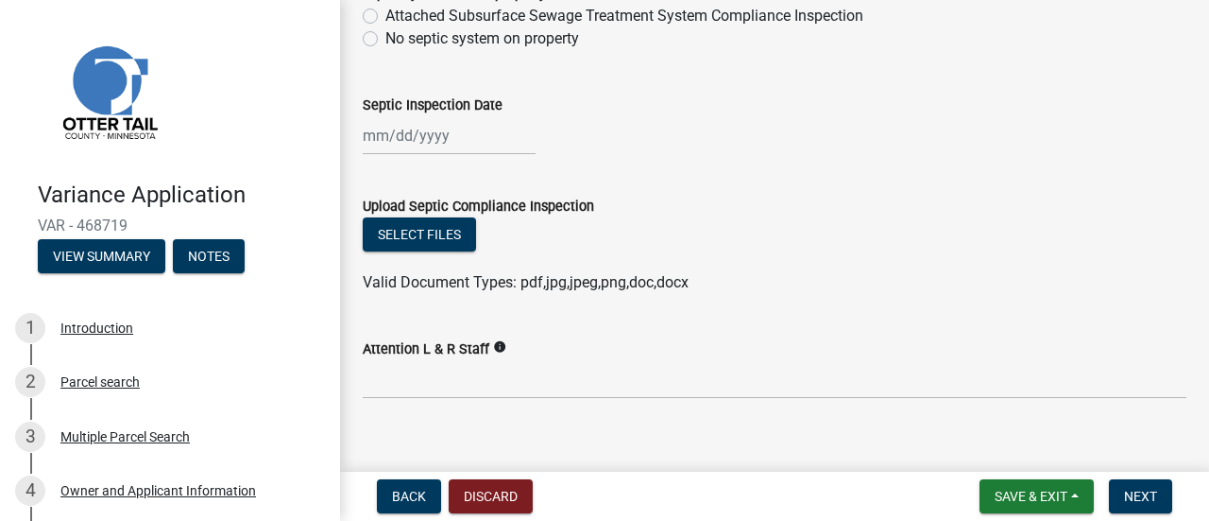
scroll to position [1017, 0]
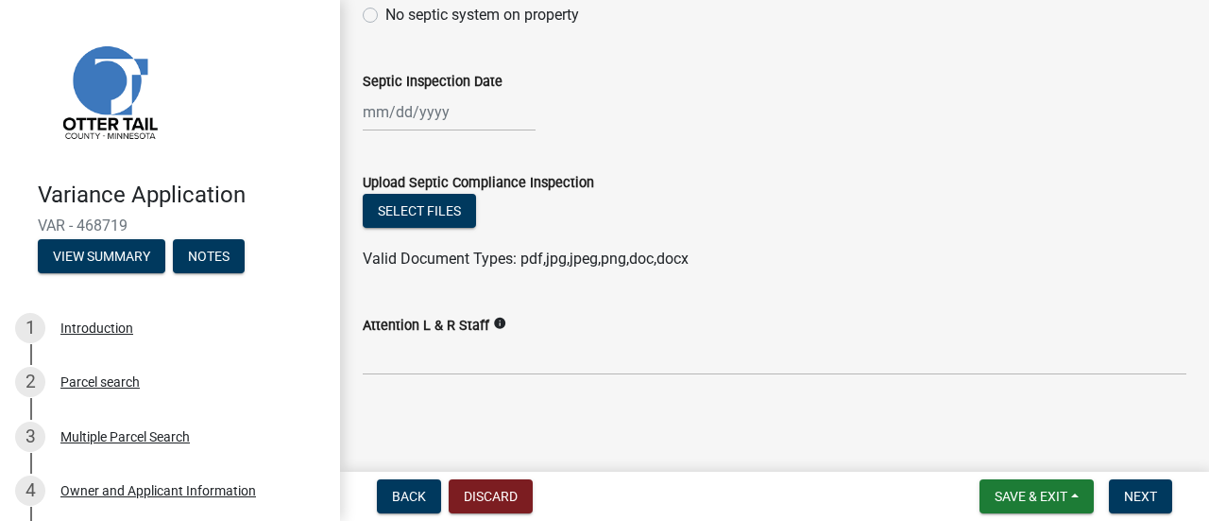
click at [496, 325] on icon "info" at bounding box center [499, 322] width 13 height 13
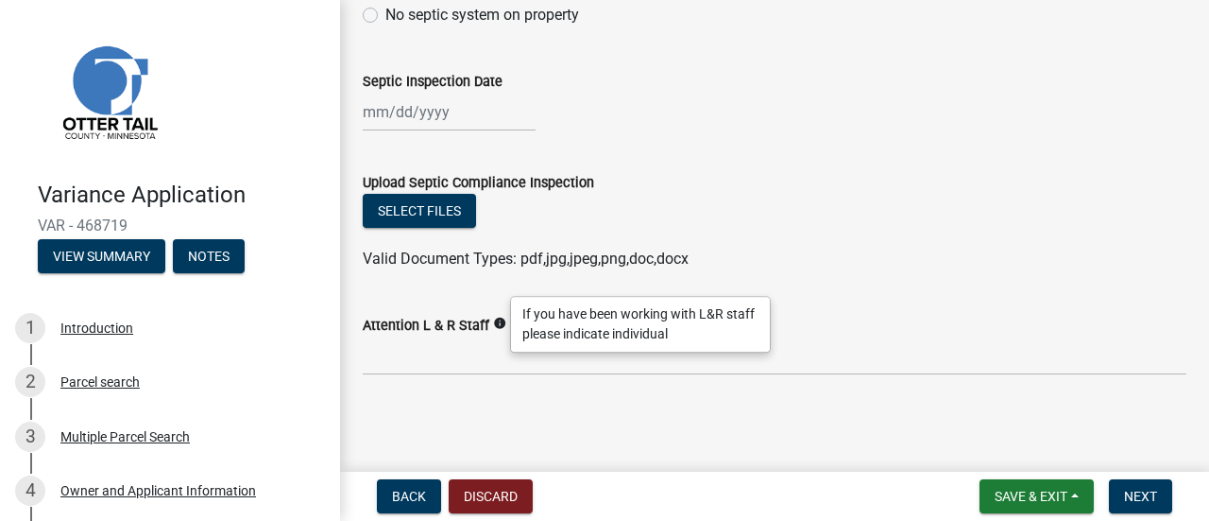
click at [939, 228] on div "Select files" at bounding box center [775, 213] width 824 height 39
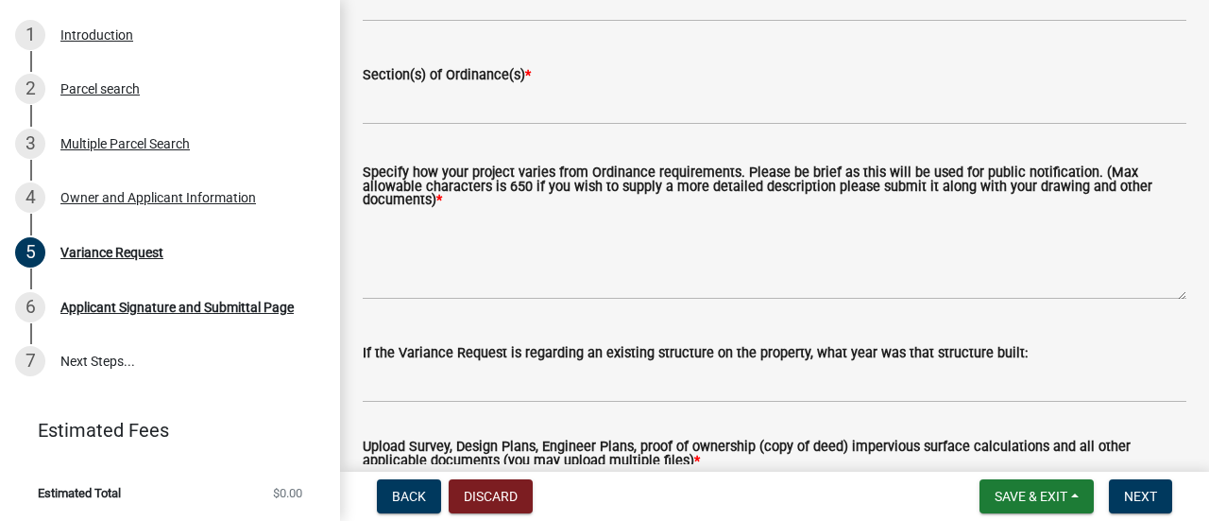
scroll to position [261, 0]
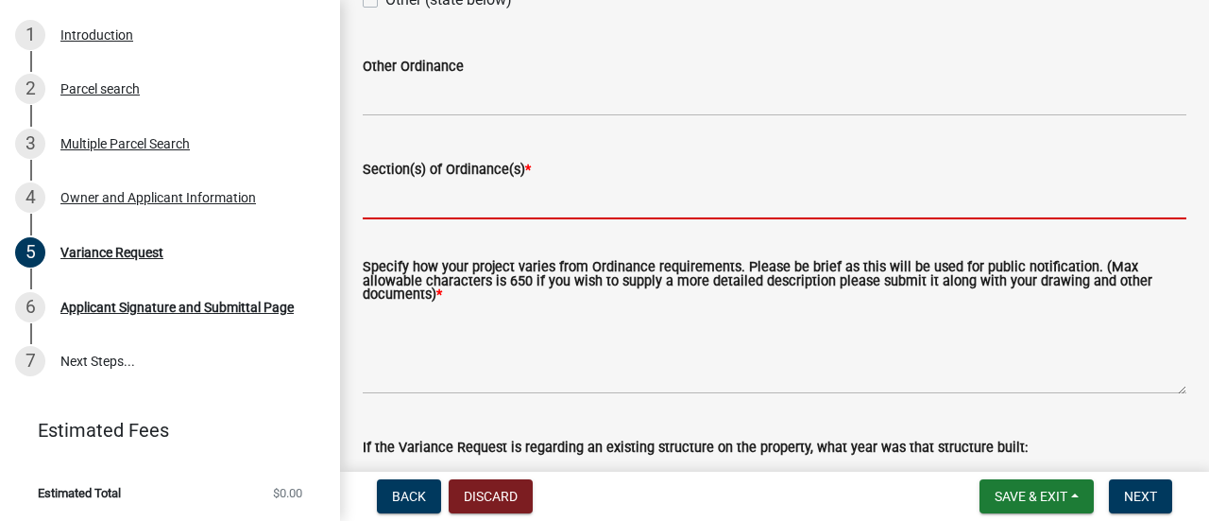
click at [656, 197] on input "Section(s) of Ordinance(s) *" at bounding box center [775, 199] width 824 height 39
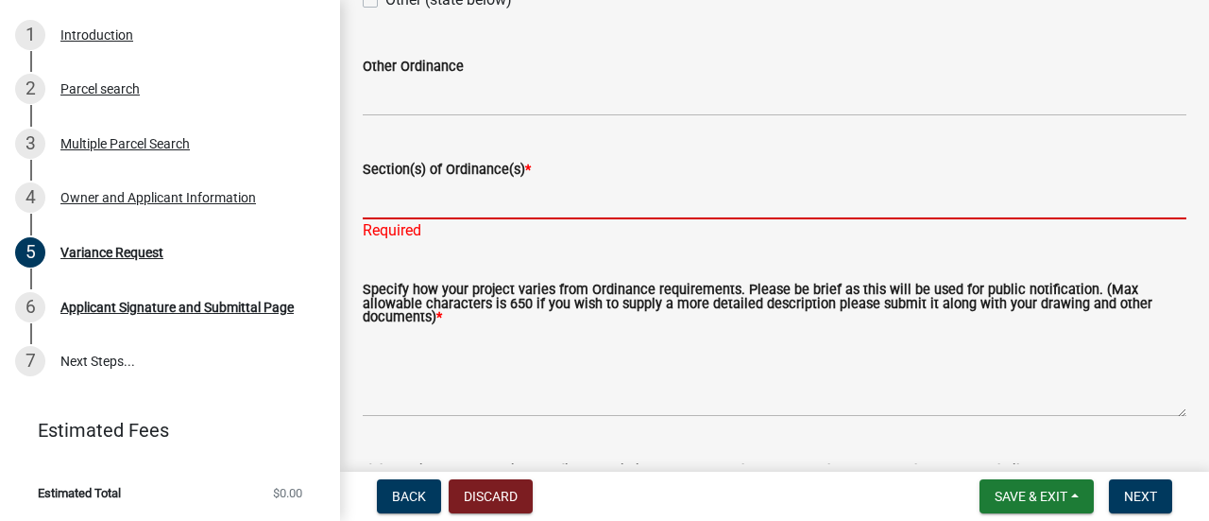
paste input "80.2150 Final Treatment and Dispersal."
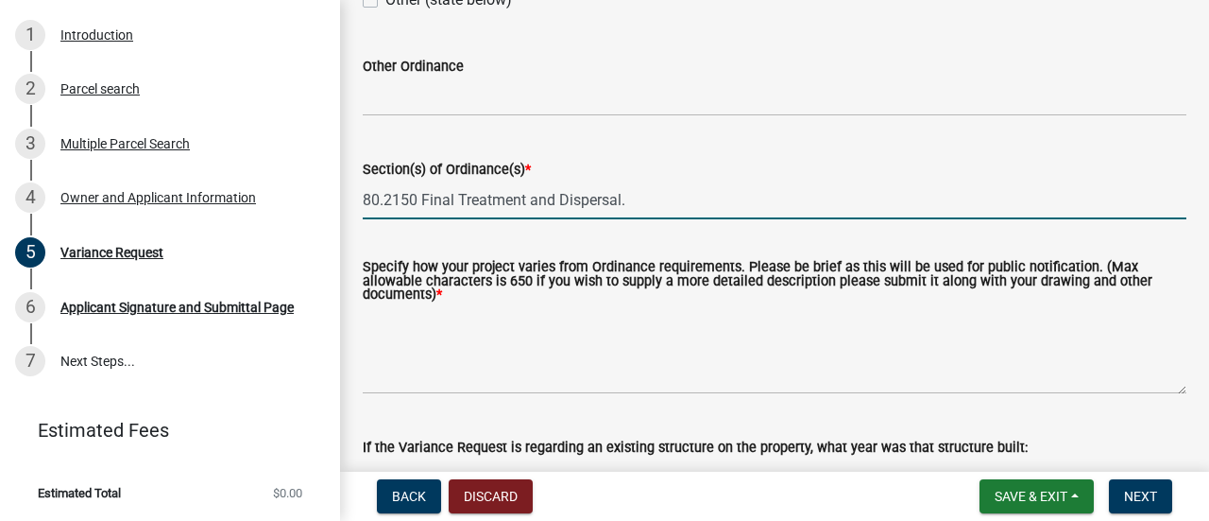
paste input "Soil Absorption Area or Unsealed Privy"
paste input "Lotline/Road-Right-of-Way 10 Ft."
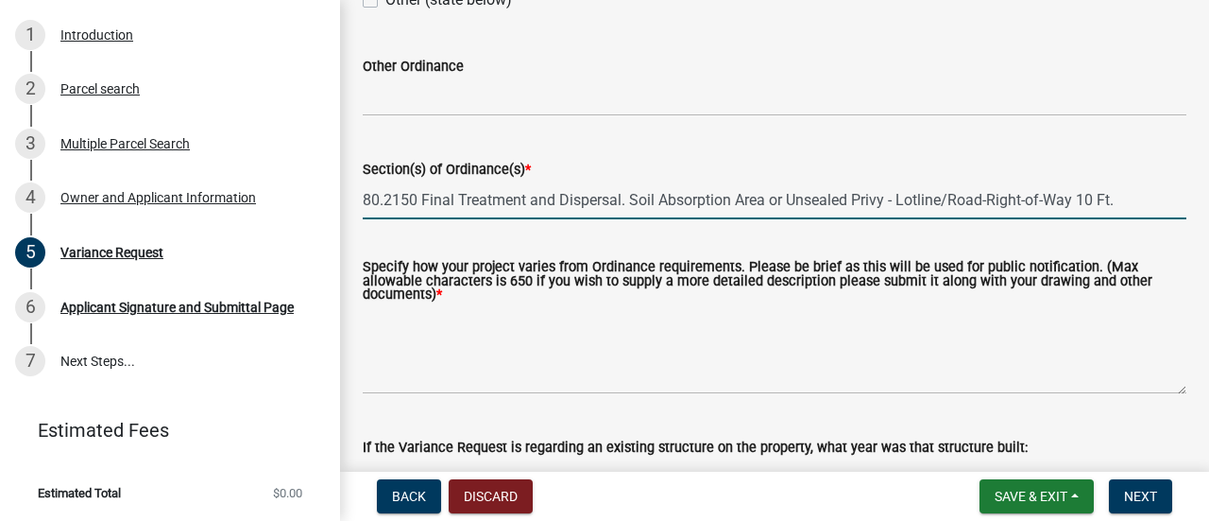
type input "80.2150 Final Treatment and Dispersal. Soil Absorption Area or Unsealed Privy -…"
click at [1080, 199] on input "80.2150 Final Treatment and Dispersal. Soil Absorption Area or Unsealed Privy -…" at bounding box center [775, 199] width 824 height 39
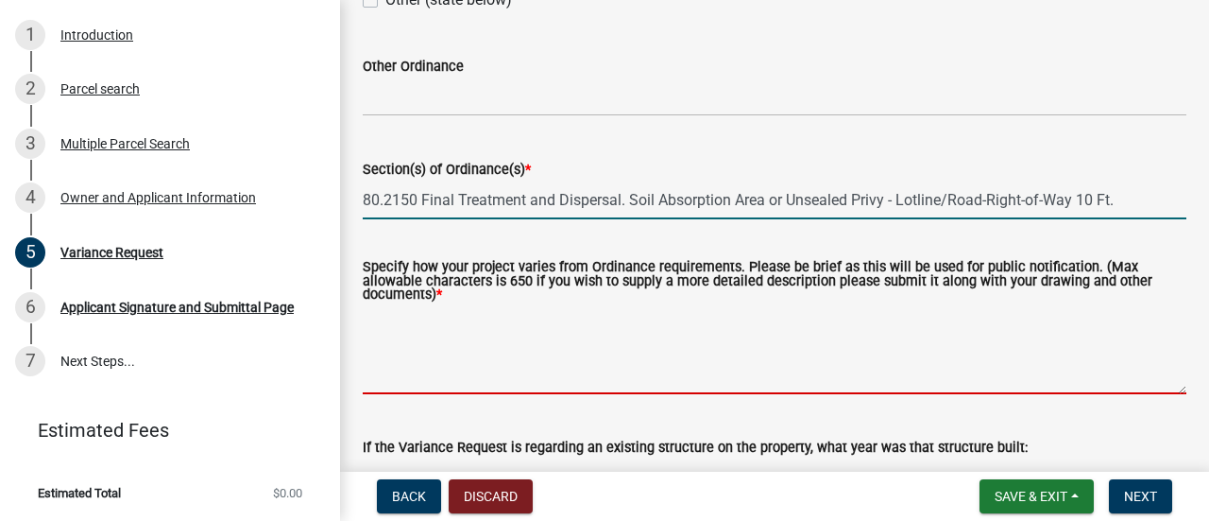
click at [420, 386] on textarea "Specify how your project varies from Ordinance requirements. Please be brief as…" at bounding box center [775, 349] width 824 height 89
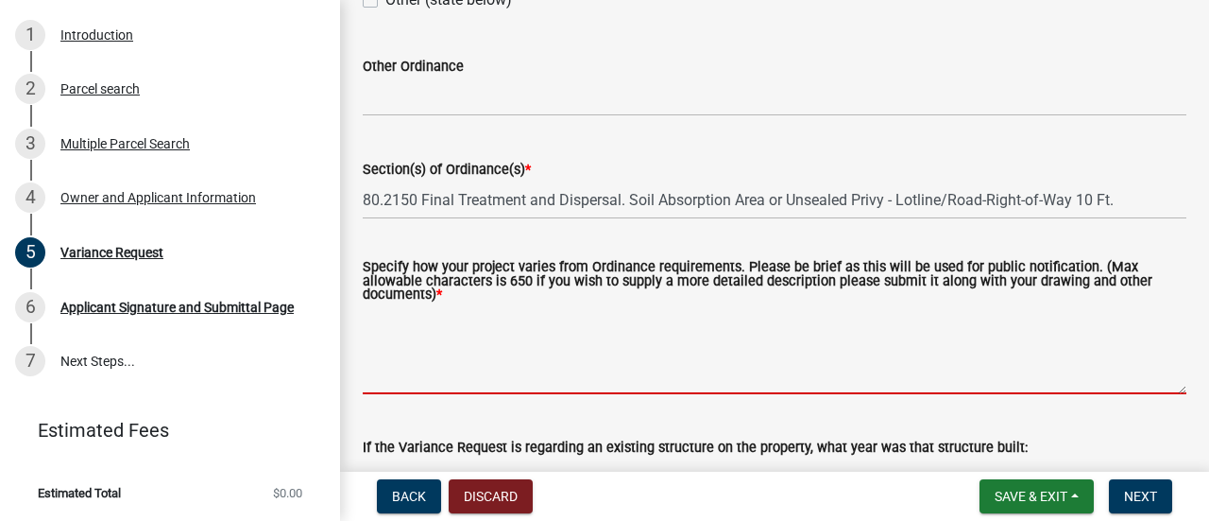
scroll to position [355, 0]
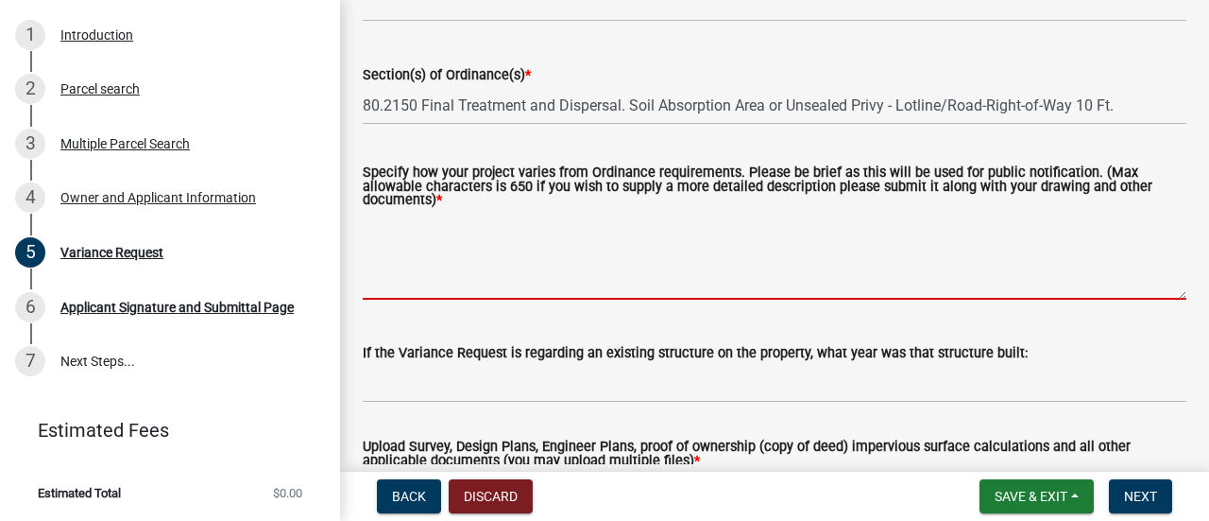
click at [384, 226] on textarea "Specify how your project varies from Ordinance requirements. Please be brief as…" at bounding box center [775, 255] width 824 height 89
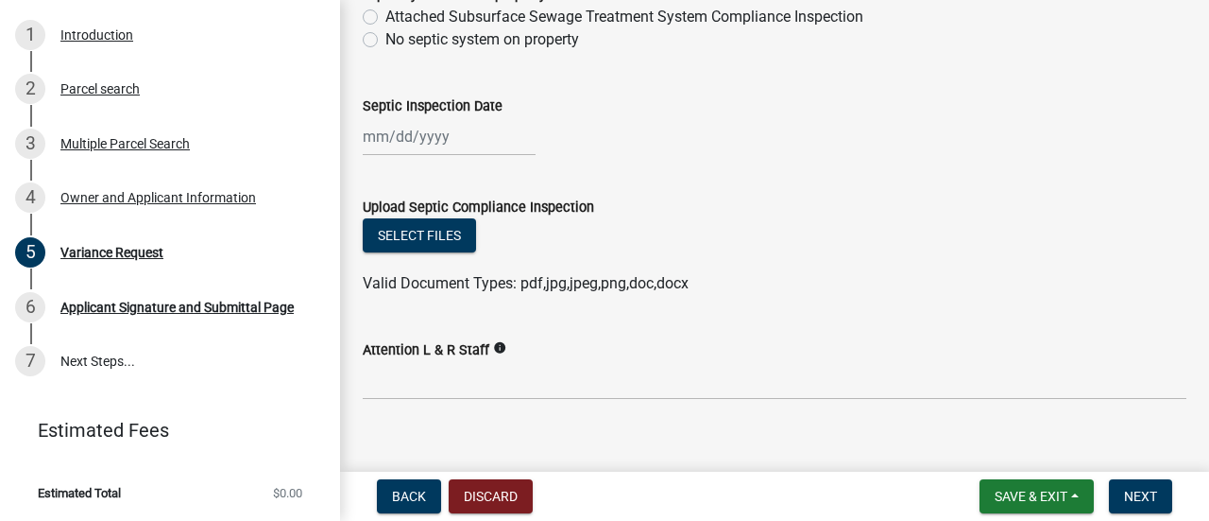
scroll to position [1039, 0]
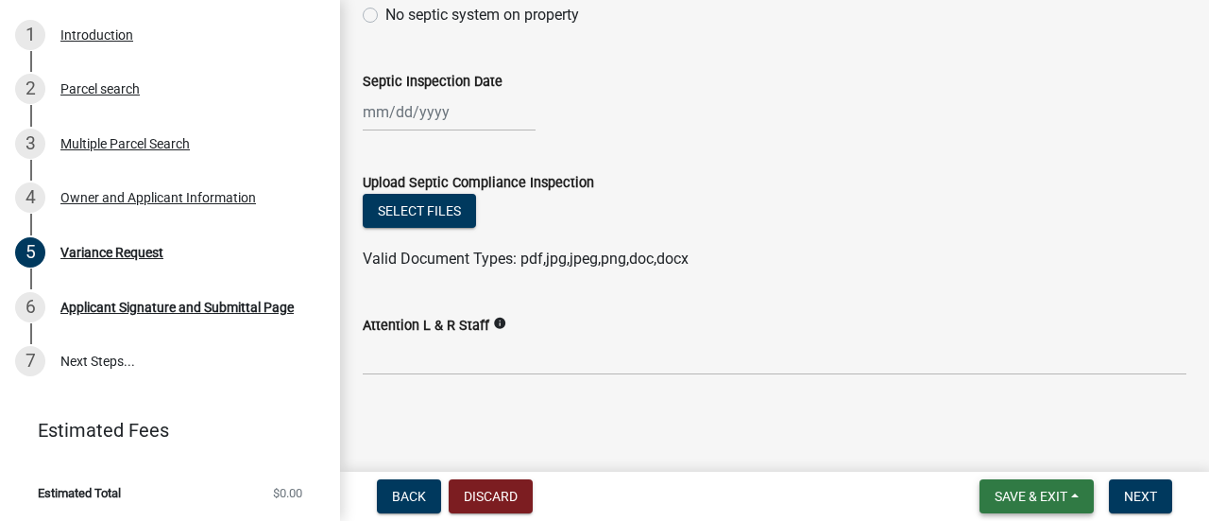
click at [1049, 488] on span "Save & Exit" at bounding box center [1031, 495] width 73 height 15
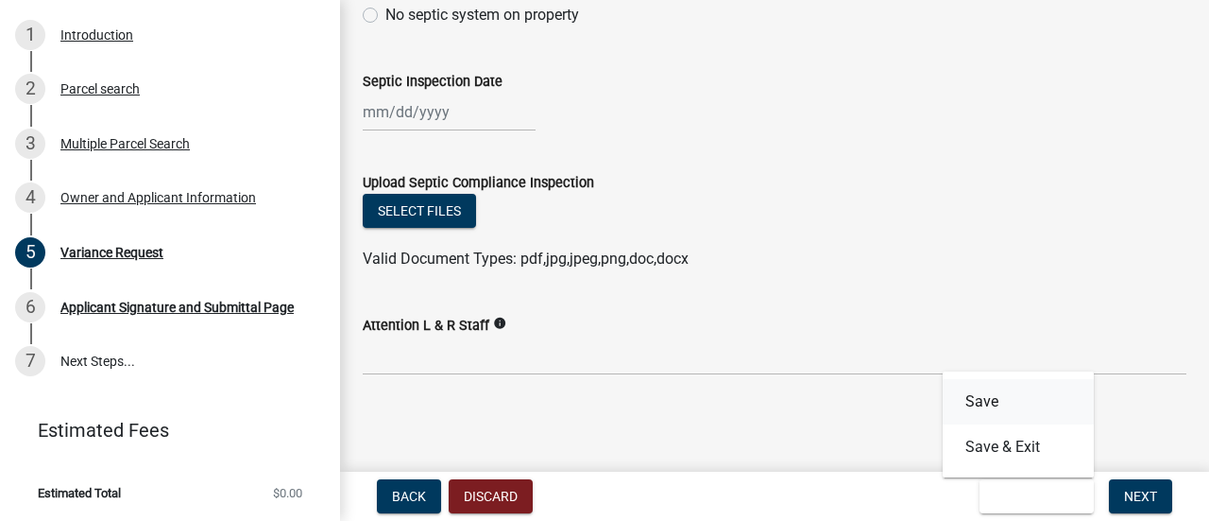
click at [1009, 405] on button "Save" at bounding box center [1018, 401] width 151 height 45
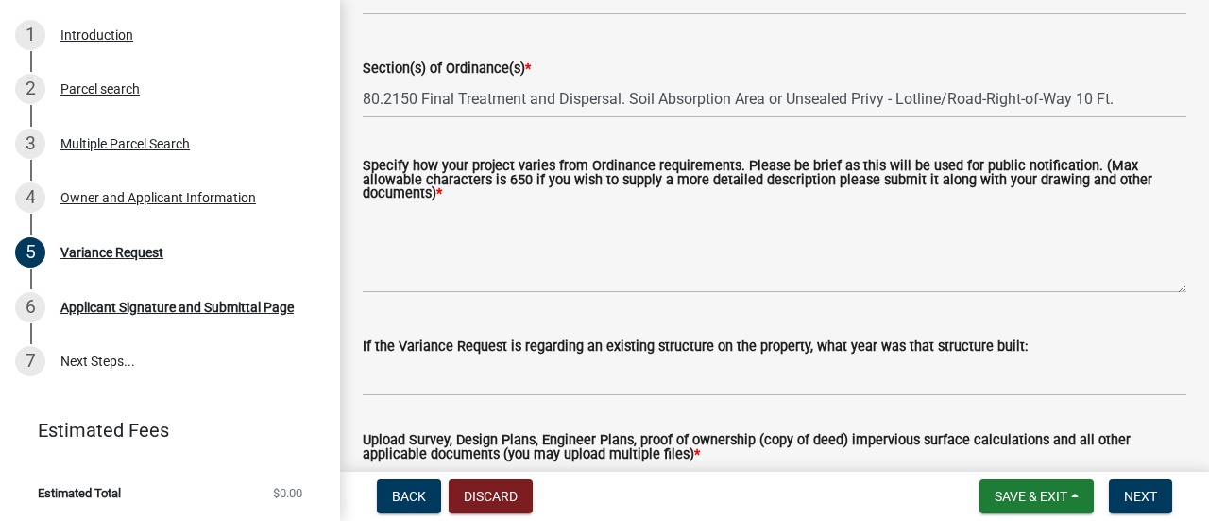
scroll to position [378, 0]
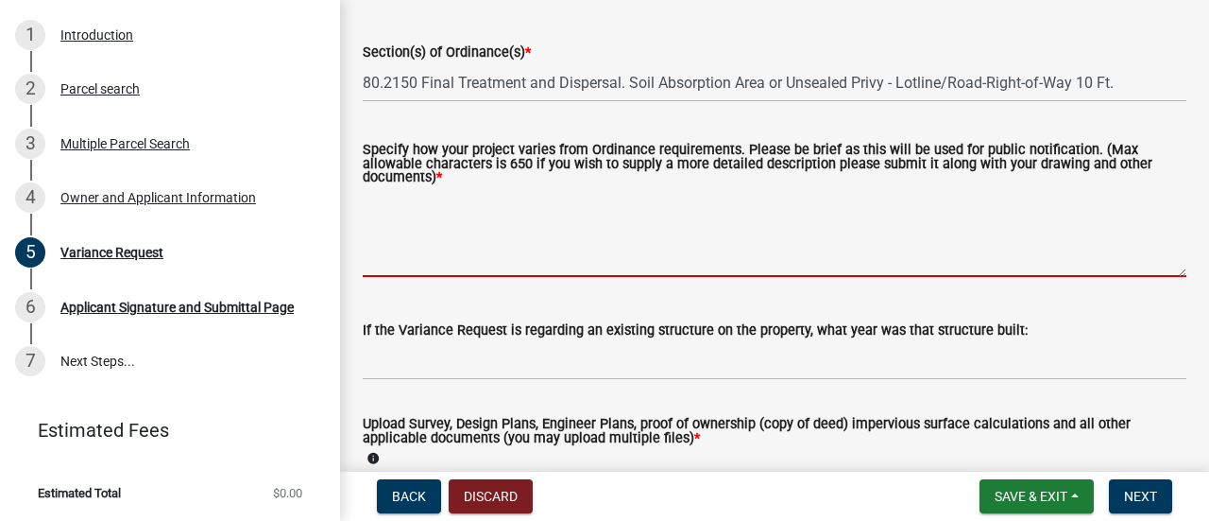
click at [499, 269] on textarea "Specify how your project varies from Ordinance requirements. Please be brief as…" at bounding box center [775, 232] width 824 height 89
click at [432, 219] on textarea "Specify how your project varies from Ordinance requirements. Please be brief as…" at bounding box center [775, 232] width 824 height 89
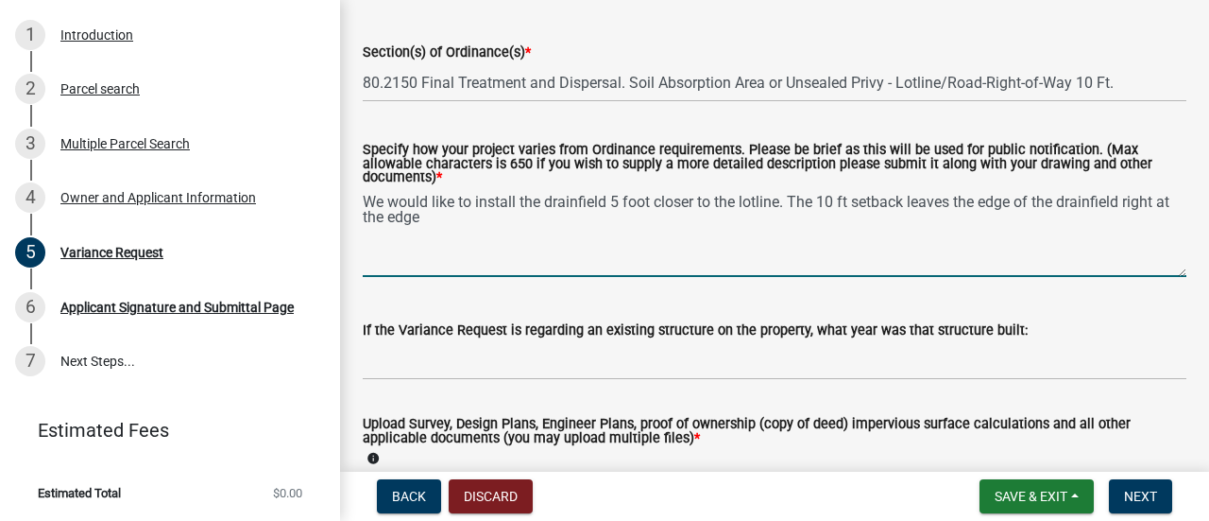
drag, startPoint x: 569, startPoint y: 209, endPoint x: 516, endPoint y: 214, distance: 53.2
click at [516, 214] on textarea "We would like to install the drainfield 5 foot closer to the lotline. The 10 ft…" at bounding box center [775, 232] width 824 height 89
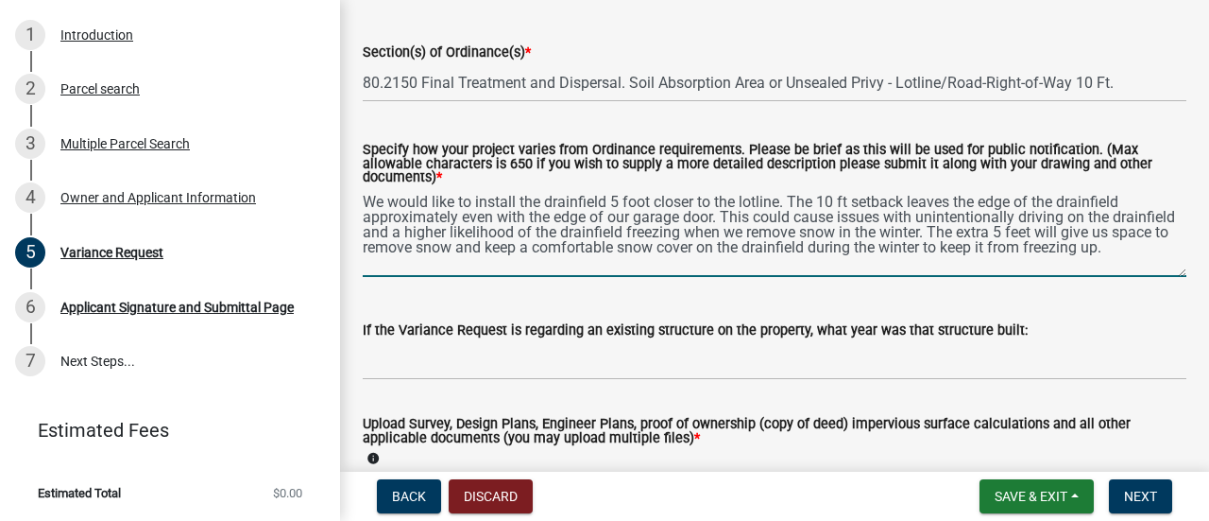
drag, startPoint x: 903, startPoint y: 231, endPoint x: 947, endPoint y: 222, distance: 44.3
click at [904, 231] on textarea "We would like to install the drainfield 5 foot closer to the lotline. The 10 ft…" at bounding box center [775, 232] width 824 height 89
click at [581, 270] on textarea "We would like to install the drainfield 5 foot closer to the lotline. The 10 ft…" at bounding box center [775, 232] width 824 height 89
click at [645, 203] on textarea "We would like to install the drainfield 5 foot closer to the lotline. The 10 ft…" at bounding box center [775, 232] width 824 height 89
click at [777, 200] on textarea "We would like to install the drainfield 5 feet closer to the lotline. The 10 ft…" at bounding box center [775, 232] width 824 height 89
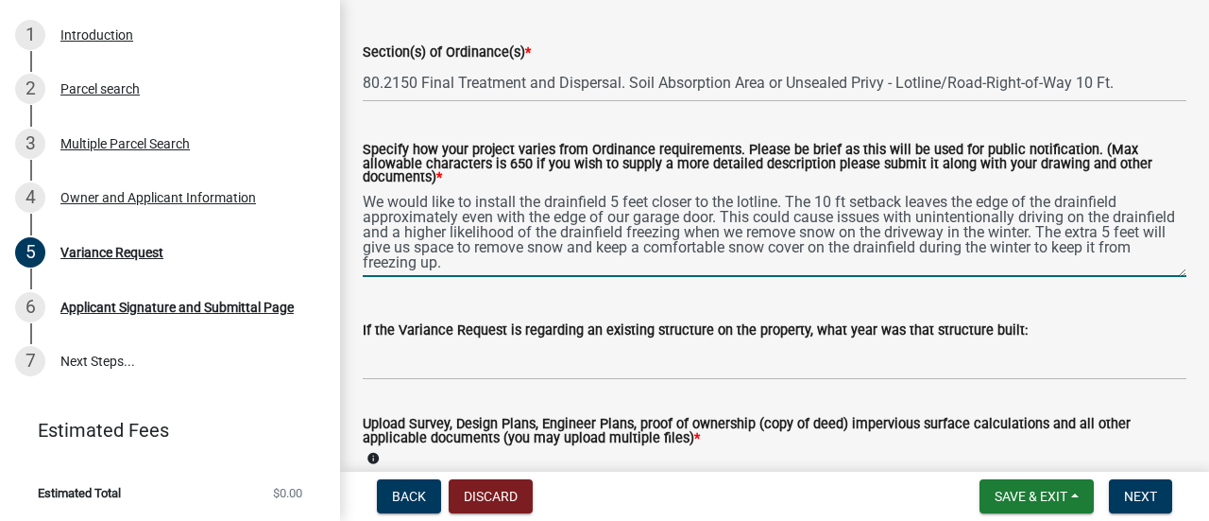
drag, startPoint x: 462, startPoint y: 216, endPoint x: 361, endPoint y: 224, distance: 101.4
click at [361, 224] on div "Specify how your project varies from Ordinance requirements. Please be brief as…" at bounding box center [775, 197] width 852 height 160
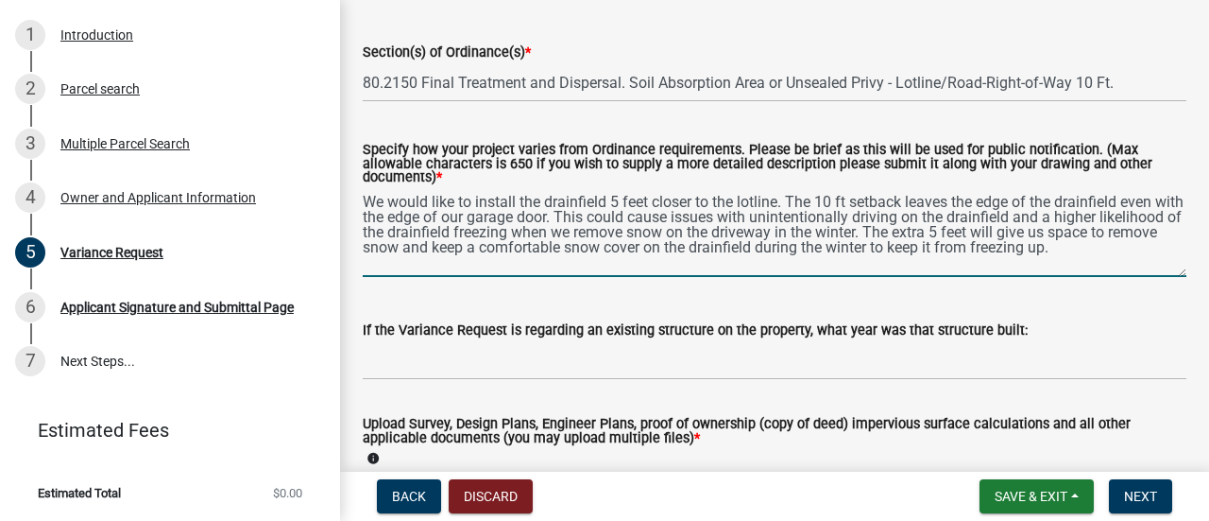
click at [770, 234] on textarea "We would like to install the drainfield 5 feet closer to the lotline. The 10 ft…" at bounding box center [775, 232] width 824 height 89
click at [1166, 248] on textarea "We would like to install the drainfield 5 feet closer to the lotline. The 10 ft…" at bounding box center [775, 232] width 824 height 89
type textarea "We would like to install the drainfield 5 feet closer to the lotline. The 10 ft…"
click at [1076, 494] on button "Save & Exit" at bounding box center [1037, 496] width 114 height 34
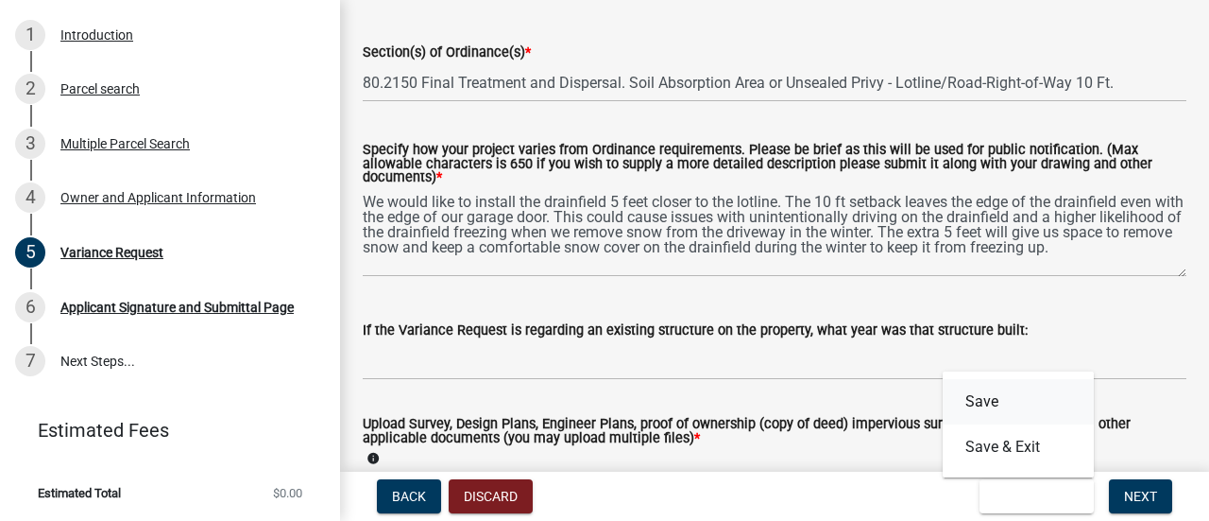
click at [1011, 402] on button "Save" at bounding box center [1018, 401] width 151 height 45
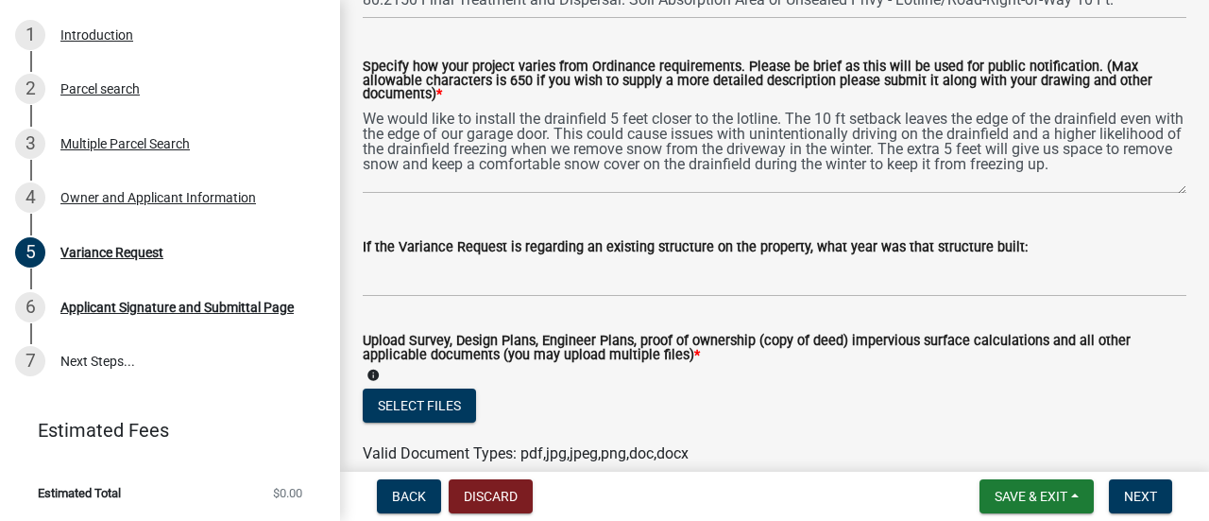
scroll to position [472, 0]
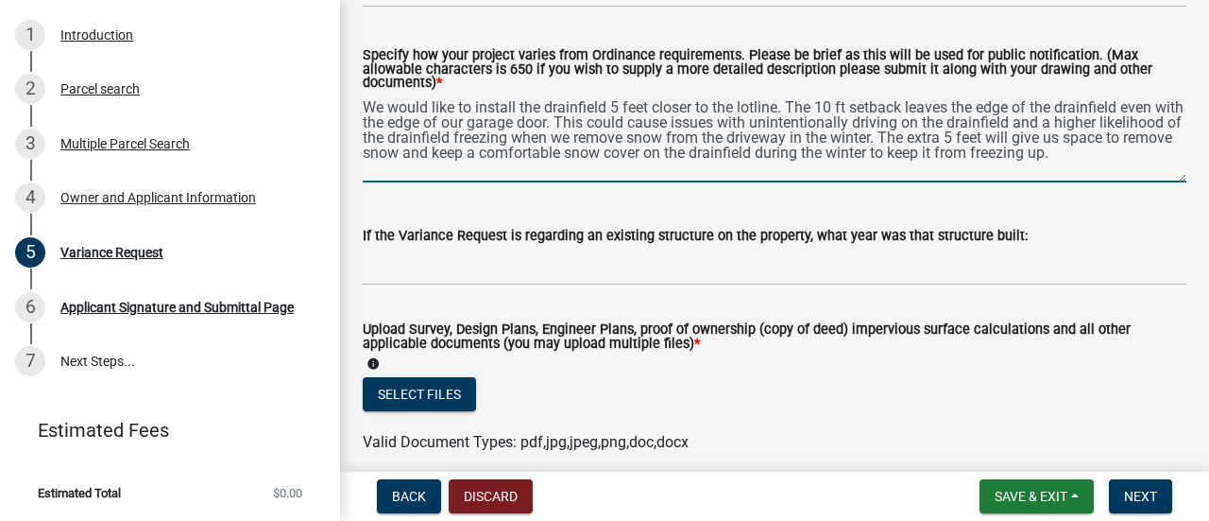
click at [1162, 152] on textarea "We would like to install the drainfield 5 feet closer to the lotline. The 10 ft…" at bounding box center [775, 138] width 824 height 89
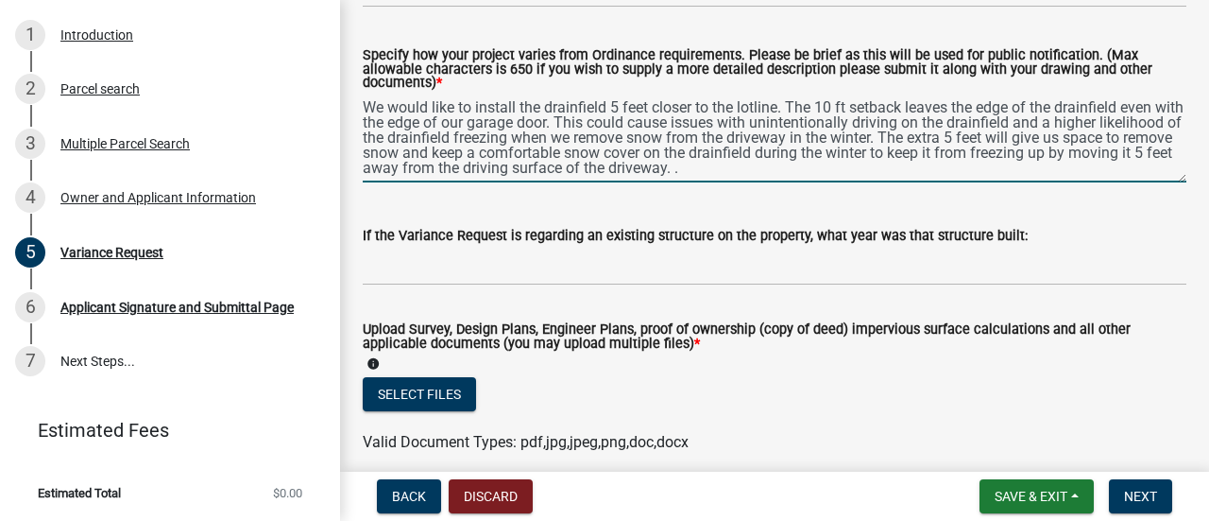
click at [779, 112] on textarea "We would like to install the drainfield 5 feet closer to the lotline. The 10 ft…" at bounding box center [775, 138] width 824 height 89
click at [812, 175] on textarea "We would like to install the drainfield 5 feet closer to the lotline. The 10 ft…" at bounding box center [775, 138] width 824 height 89
type textarea "We would like to install the drainfield 5 feet closer to the lotline. The 10 ft…"
